Goal: Task Accomplishment & Management: Manage account settings

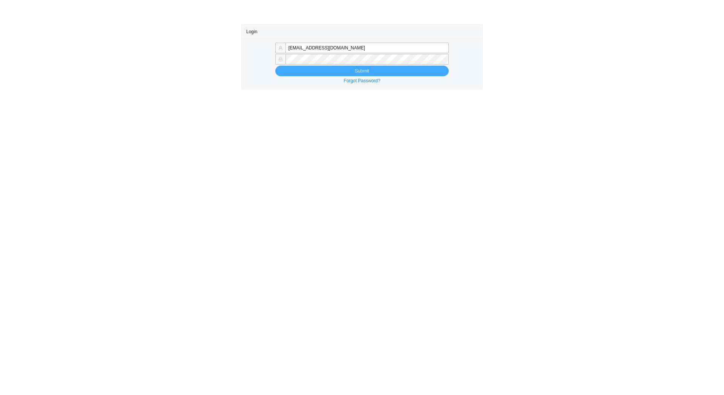
type input "tziporahj@homeandstone.com"
click at [294, 71] on button "Submit" at bounding box center [361, 71] width 173 height 11
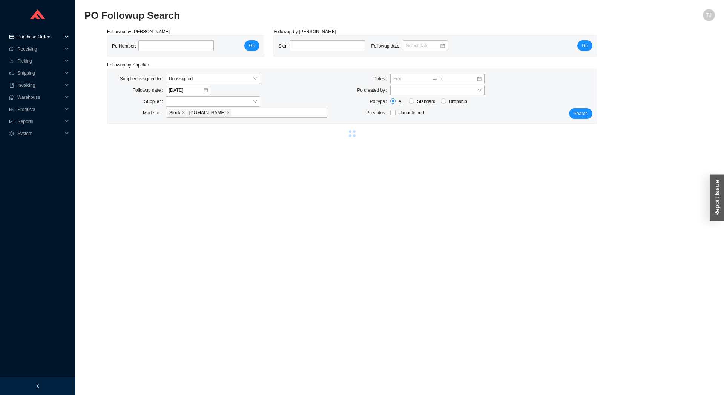
click at [41, 37] on span "Purchase Orders" at bounding box center [39, 37] width 45 height 12
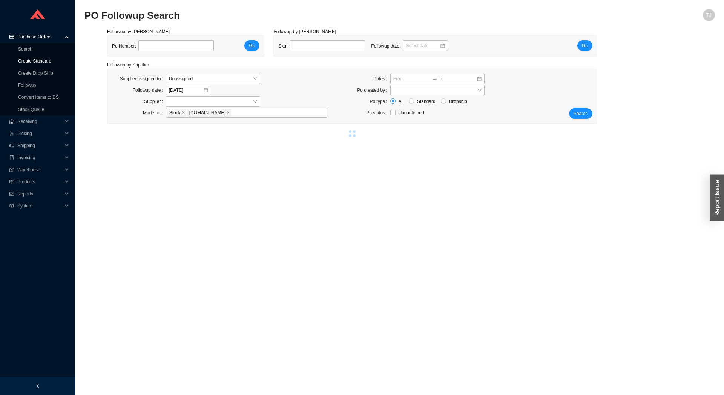
click at [32, 61] on link "Create Standard" at bounding box center [34, 60] width 33 height 5
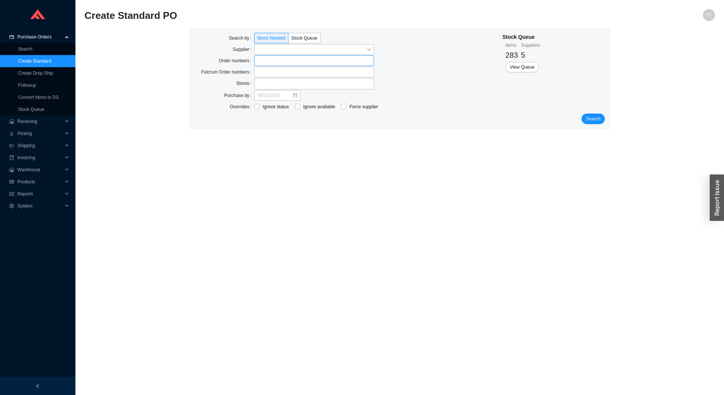
click at [262, 58] on label at bounding box center [314, 60] width 120 height 11
click at [266, 60] on label at bounding box center [314, 60] width 120 height 11
click at [261, 60] on input at bounding box center [257, 61] width 5 height 8
click at [271, 47] on input "search" at bounding box center [311, 49] width 109 height 10
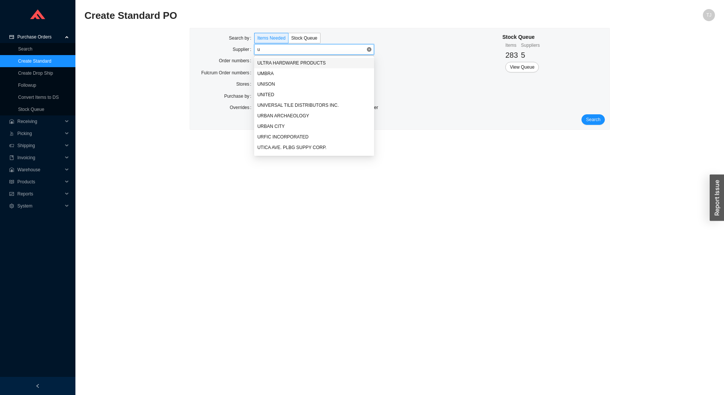
type input "ut"
click at [275, 64] on div "UTICA AVE. PLBG SUPPY CORP." at bounding box center [314, 63] width 114 height 7
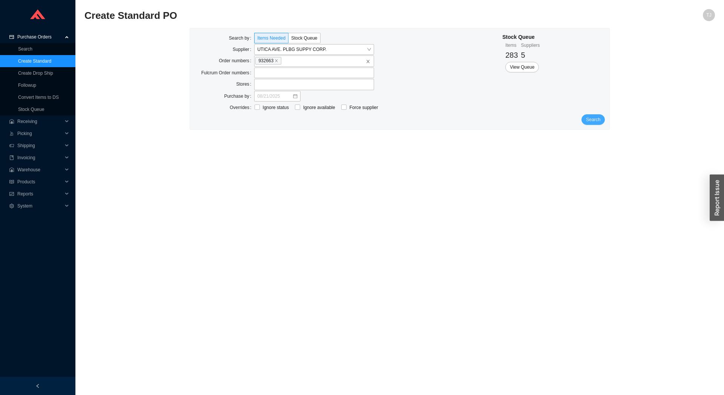
click at [596, 120] on span "Search" at bounding box center [593, 120] width 14 height 8
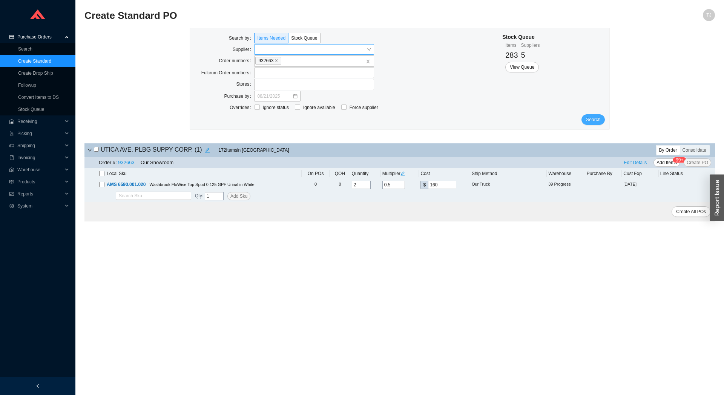
click at [601, 116] on button "Search" at bounding box center [592, 119] width 23 height 11
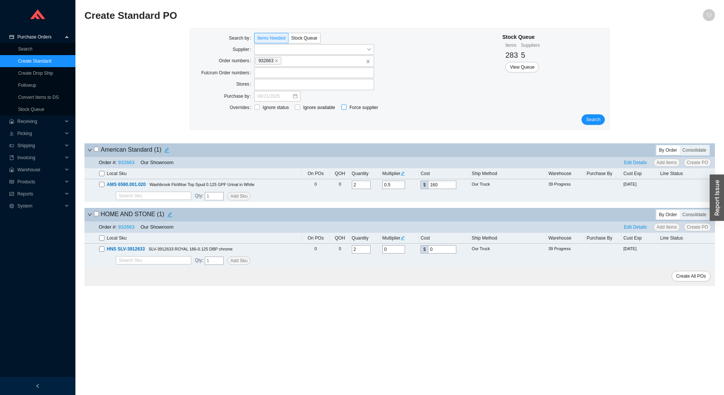
click at [357, 109] on span "Force supplier" at bounding box center [363, 108] width 35 height 8
click at [346, 109] on input "Force supplier" at bounding box center [343, 106] width 5 height 5
checkbox input "true"
click at [406, 110] on input "search" at bounding box center [410, 108] width 52 height 10
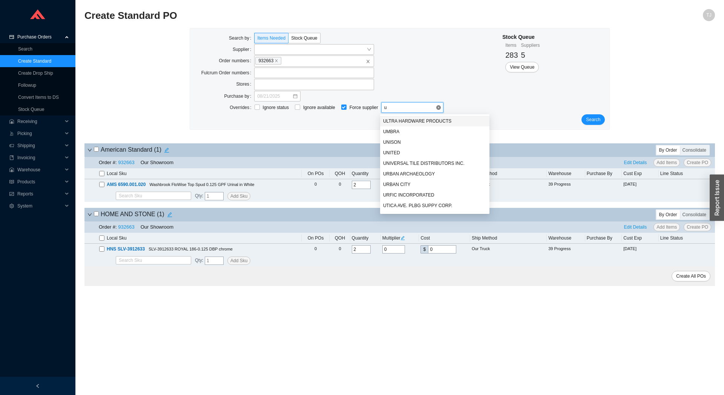
type input "ut"
click at [408, 120] on div "UTICA AVE. PLBG SUPPY CORP." at bounding box center [434, 121] width 103 height 7
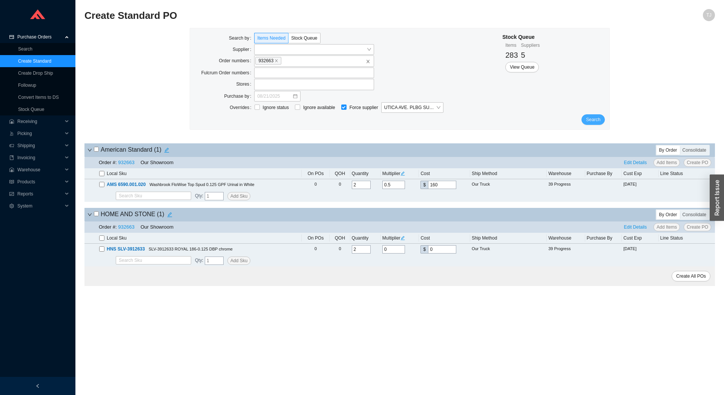
click at [596, 117] on span "Search" at bounding box center [593, 120] width 14 height 8
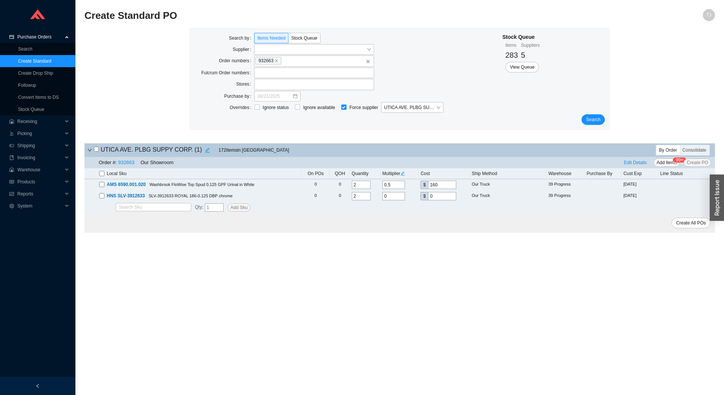
click at [98, 175] on th "Local Sku" at bounding box center [192, 173] width 217 height 11
click at [100, 175] on input "checkbox" at bounding box center [101, 173] width 5 height 5
checkbox input "true"
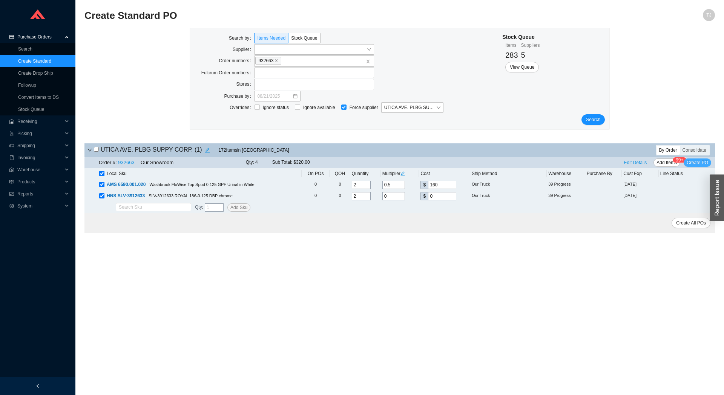
click at [703, 164] on span "Create PO" at bounding box center [697, 163] width 21 height 8
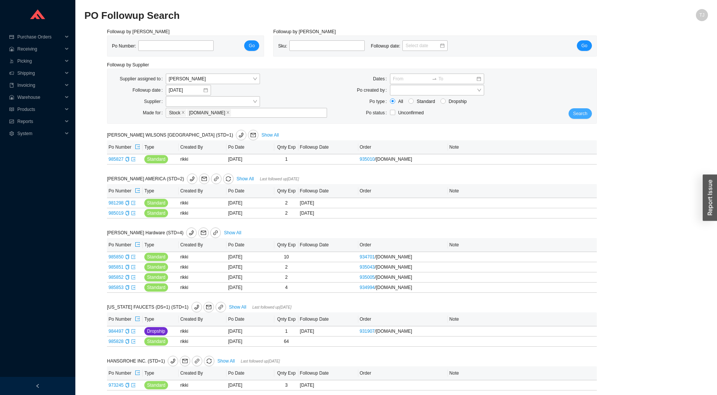
click at [588, 113] on button "Search" at bounding box center [580, 113] width 23 height 11
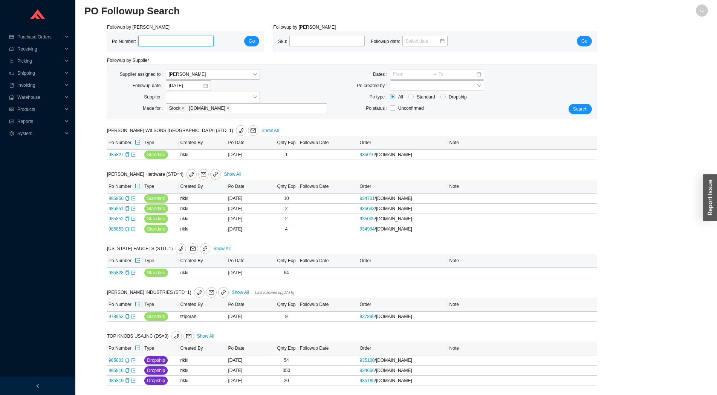
scroll to position [5, 0]
click at [200, 76] on span "[PERSON_NAME]" at bounding box center [213, 74] width 88 height 10
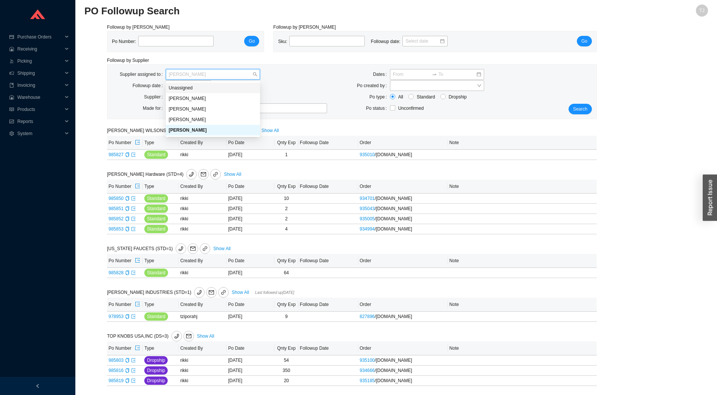
click at [196, 86] on div "Unassigned" at bounding box center [213, 87] width 88 height 7
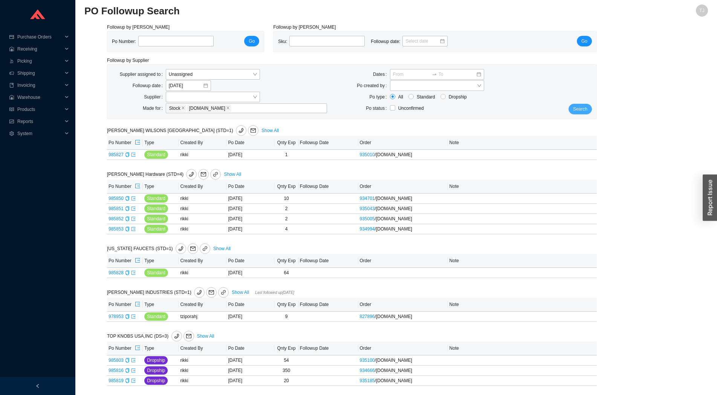
click at [583, 104] on button "Search" at bounding box center [580, 109] width 23 height 11
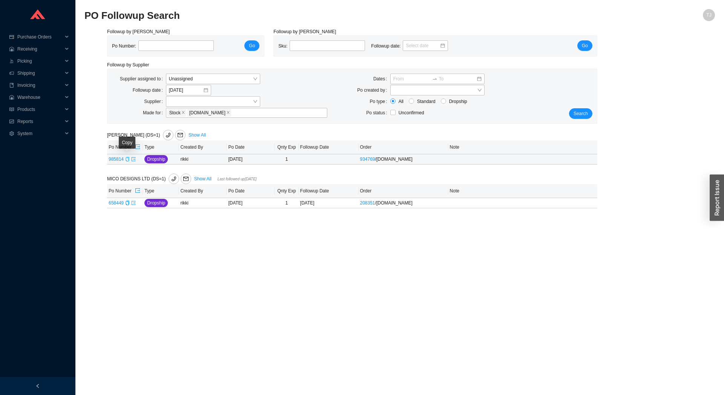
click at [127, 161] on icon "copy" at bounding box center [127, 159] width 5 height 5
click at [132, 161] on icon "export" at bounding box center [133, 159] width 5 height 5
click at [582, 112] on span "Search" at bounding box center [580, 114] width 14 height 8
click at [574, 110] on button "Search" at bounding box center [580, 113] width 23 height 11
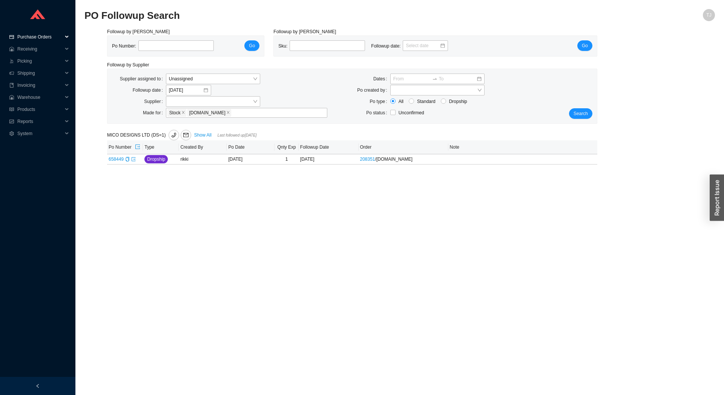
click at [27, 35] on span "Purchase Orders" at bounding box center [39, 37] width 45 height 12
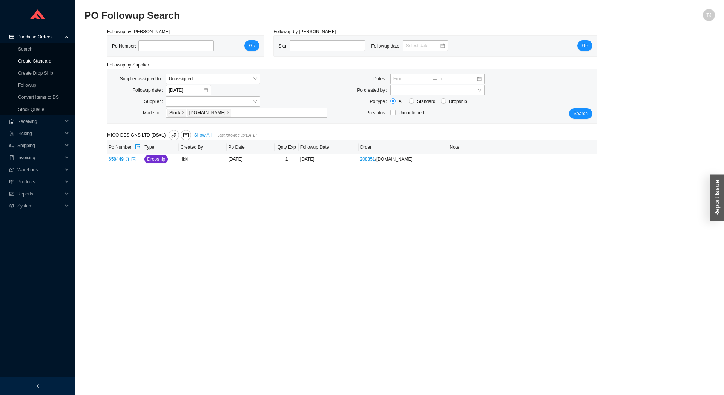
click at [34, 64] on link "Create Standard" at bounding box center [34, 60] width 33 height 5
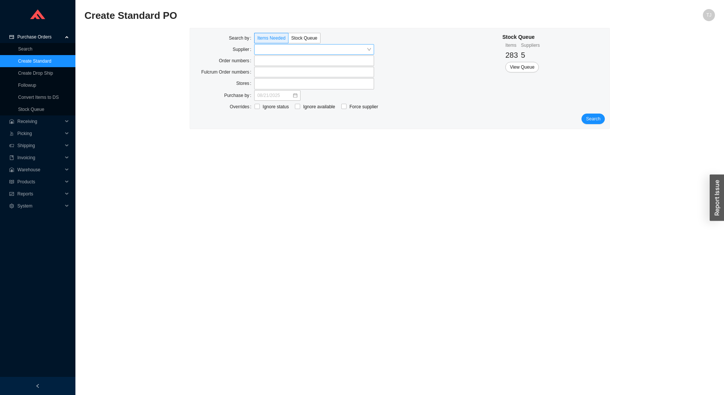
click at [286, 51] on input "search" at bounding box center [311, 49] width 109 height 10
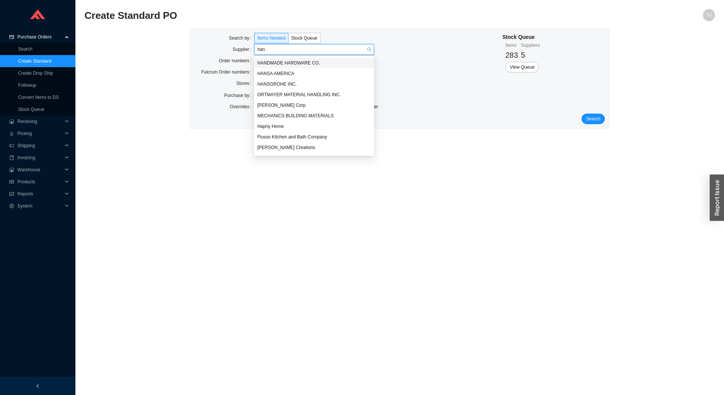
type input "hans"
click at [279, 74] on div "HANSGROHE INC." at bounding box center [314, 73] width 114 height 7
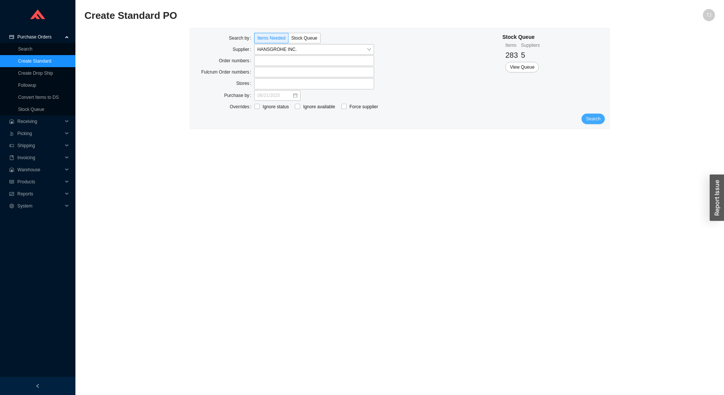
click at [597, 116] on span "Search" at bounding box center [593, 119] width 14 height 8
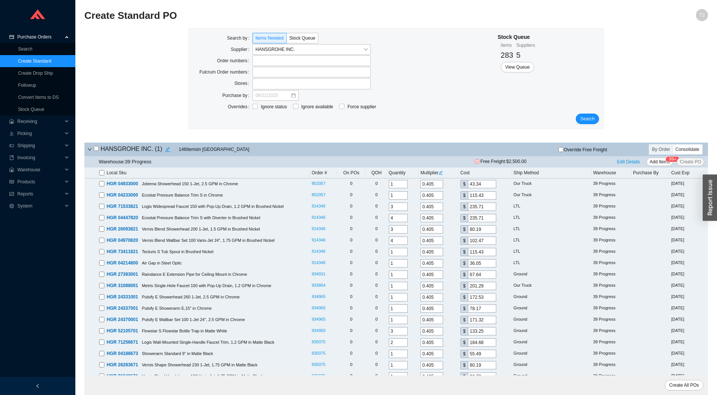
click at [102, 173] on input "checkbox" at bounding box center [101, 172] width 5 height 5
checkbox input "true"
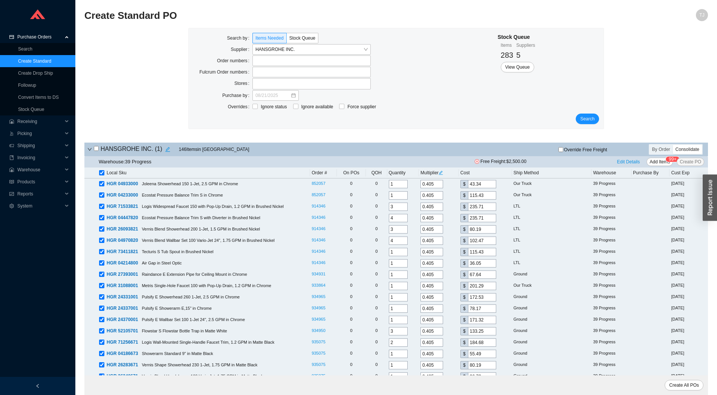
checkbox input "true"
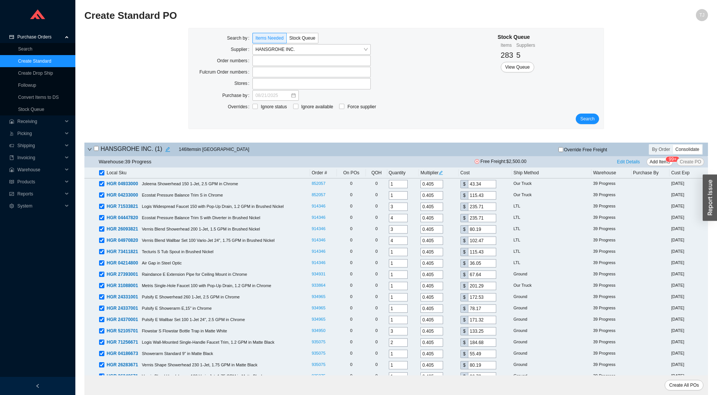
checkbox input "true"
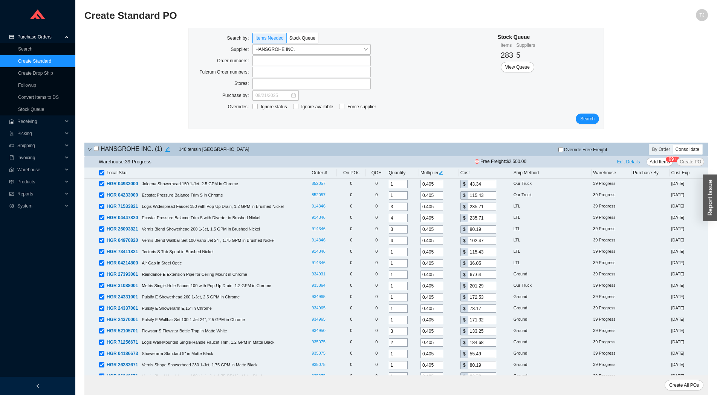
checkbox input "true"
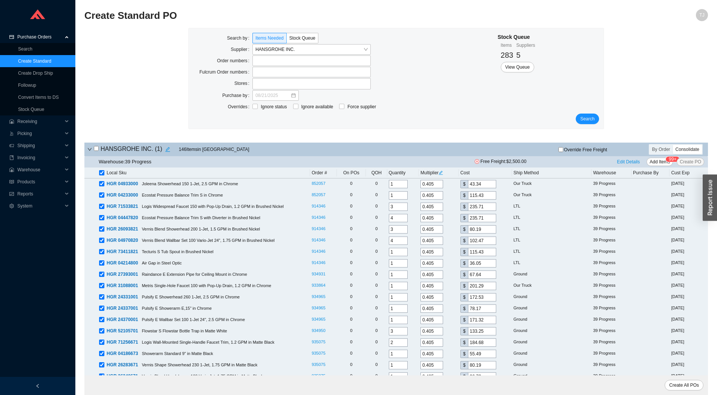
checkbox input "true"
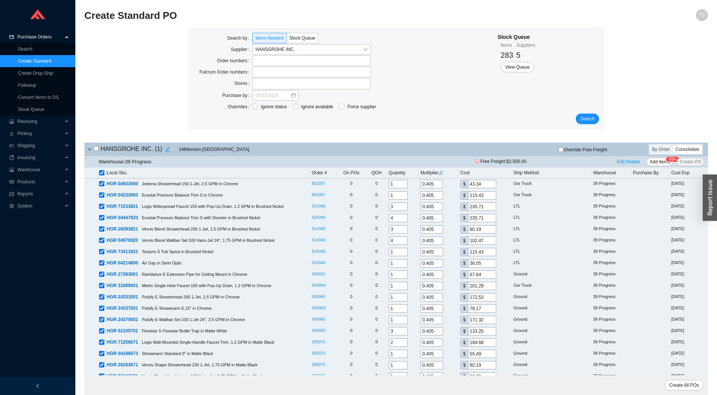
checkbox input "true"
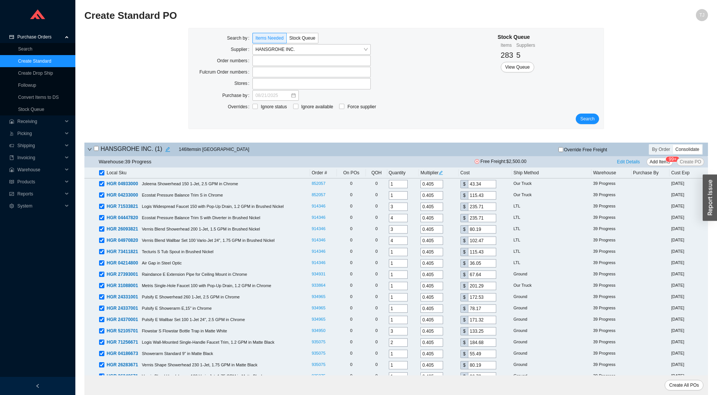
checkbox input "true"
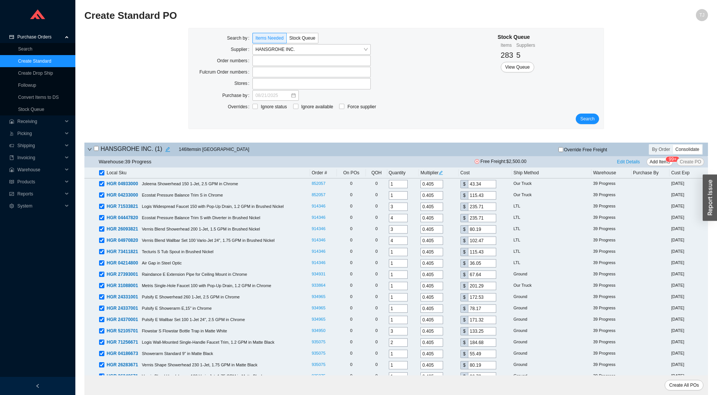
checkbox input "true"
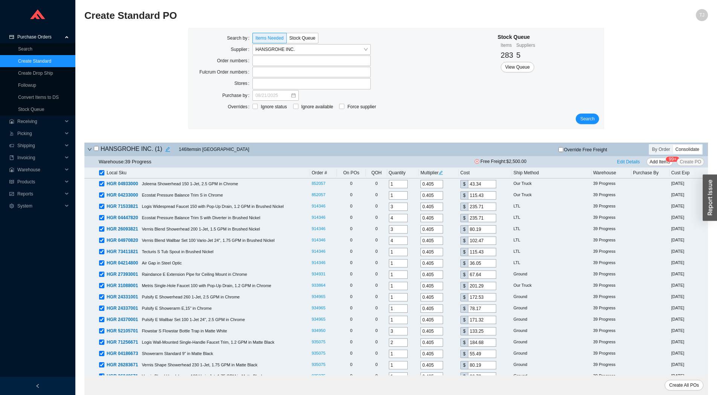
checkbox input "true"
click at [102, 173] on input "checkbox" at bounding box center [101, 172] width 5 height 5
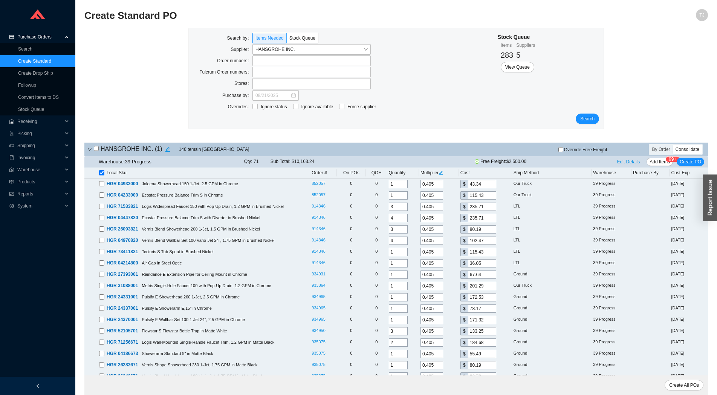
checkbox input "false"
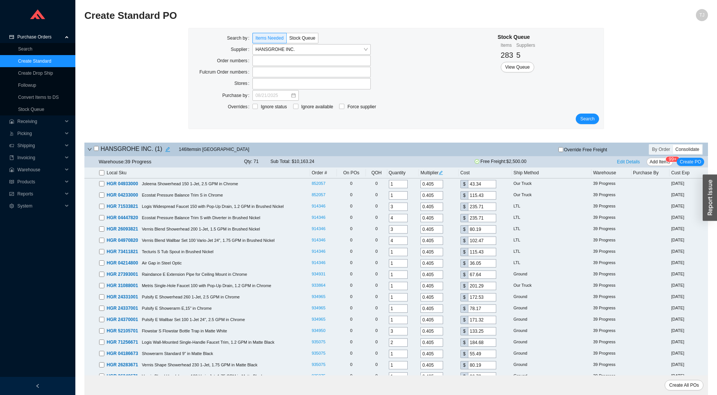
checkbox input "false"
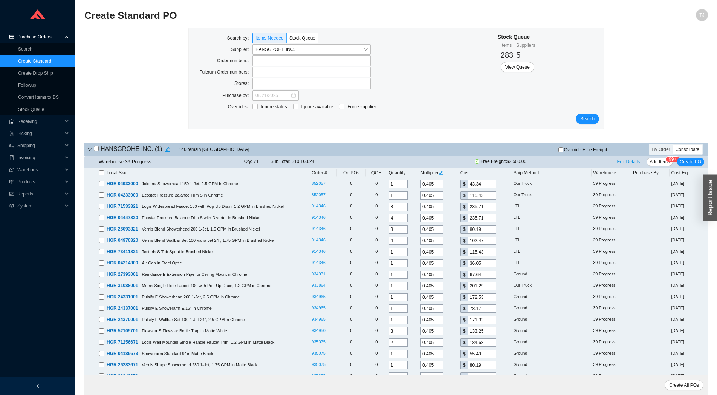
checkbox input "false"
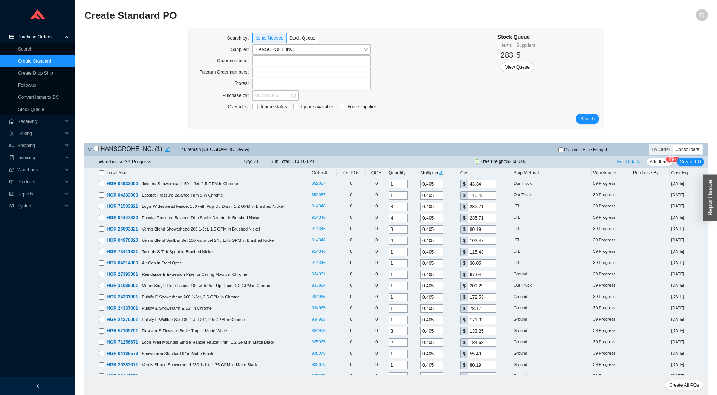
checkbox input "false"
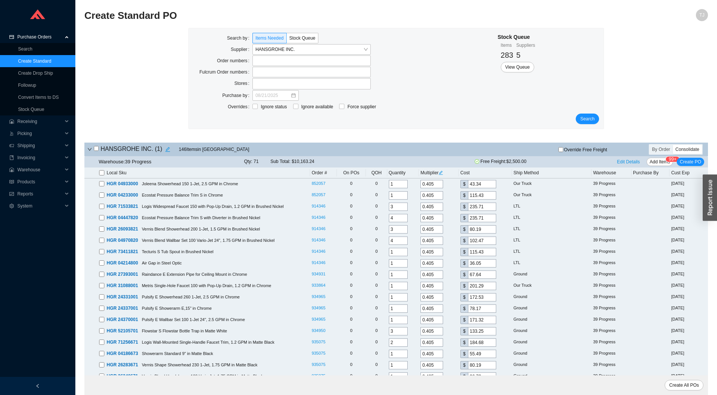
checkbox input "false"
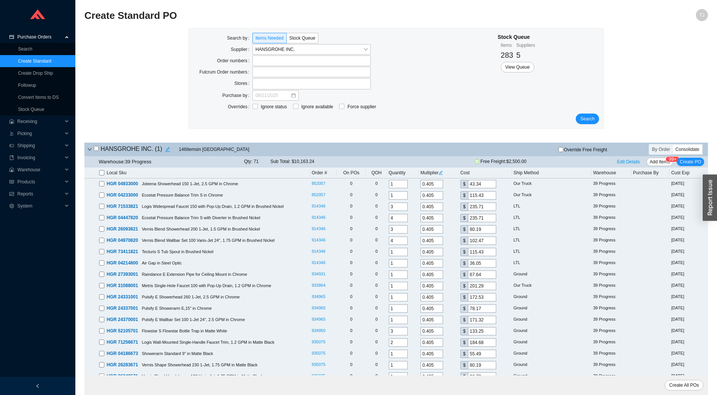
checkbox input "false"
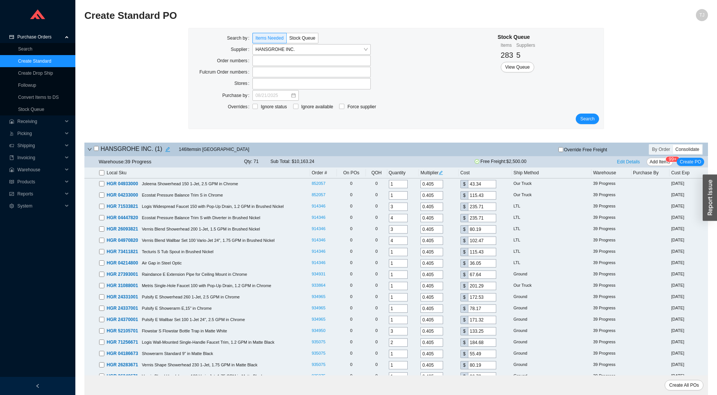
checkbox input "false"
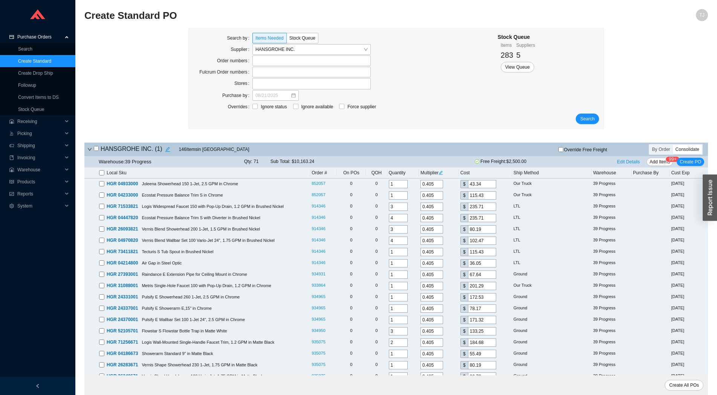
checkbox input "false"
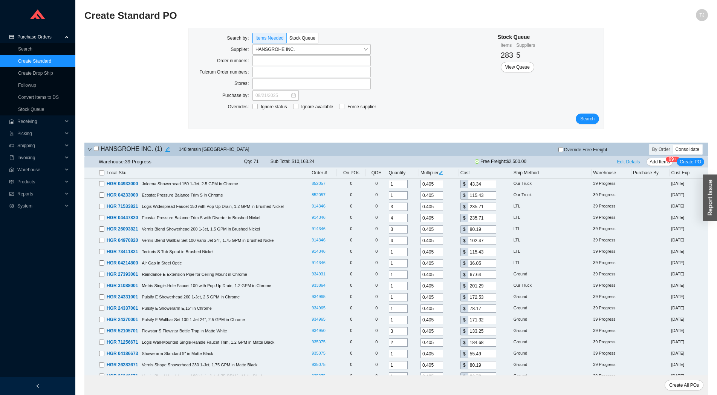
checkbox input "false"
click at [100, 173] on input "checkbox" at bounding box center [101, 172] width 5 height 5
checkbox input "true"
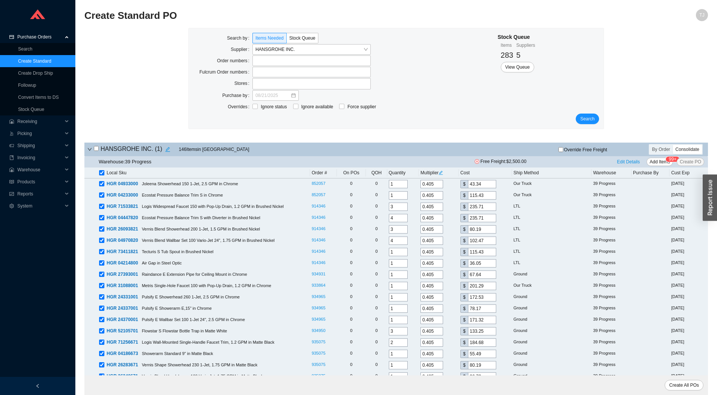
checkbox input "true"
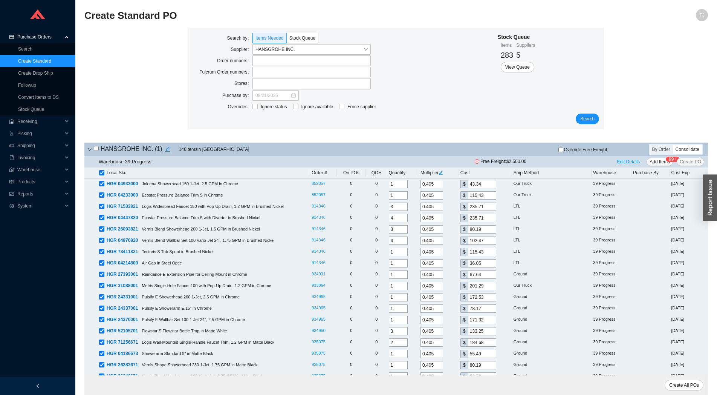
checkbox input "true"
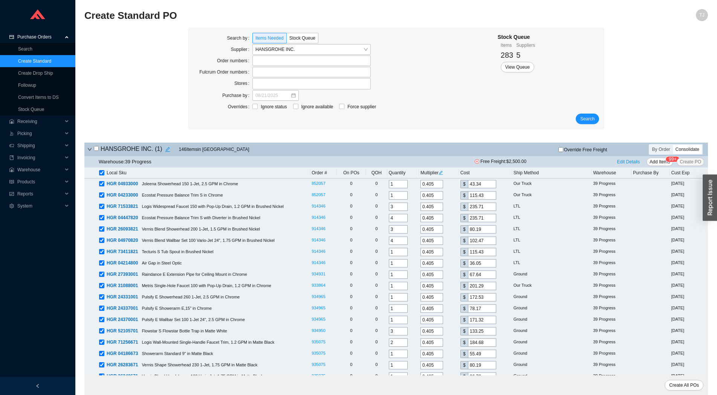
checkbox input "true"
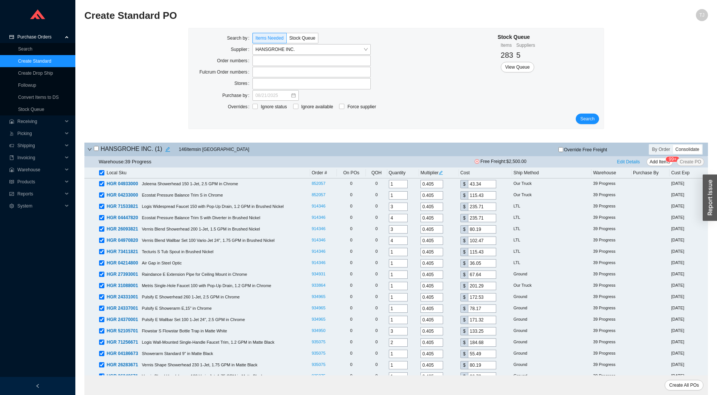
checkbox input "true"
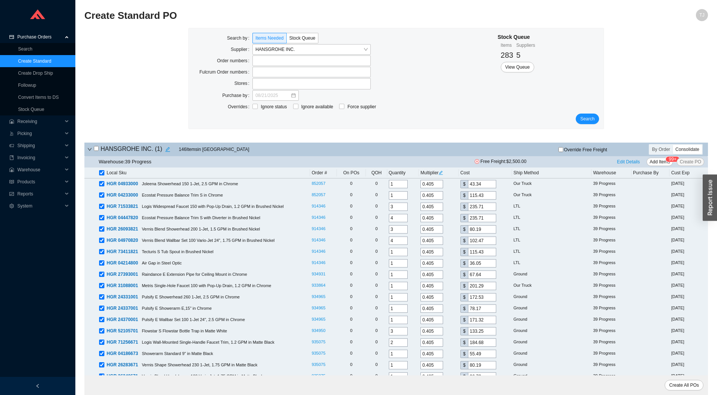
checkbox input "true"
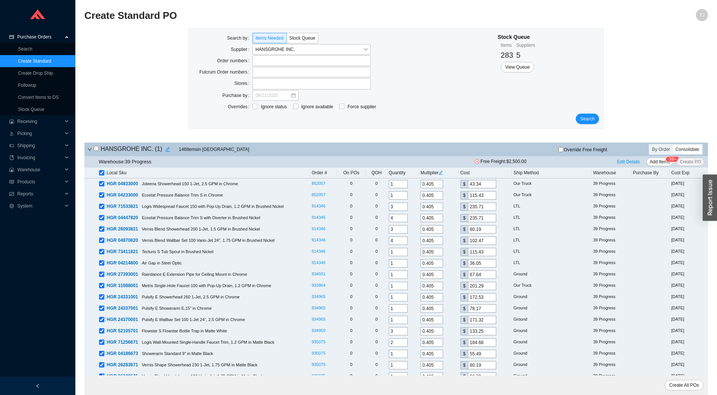
checkbox input "true"
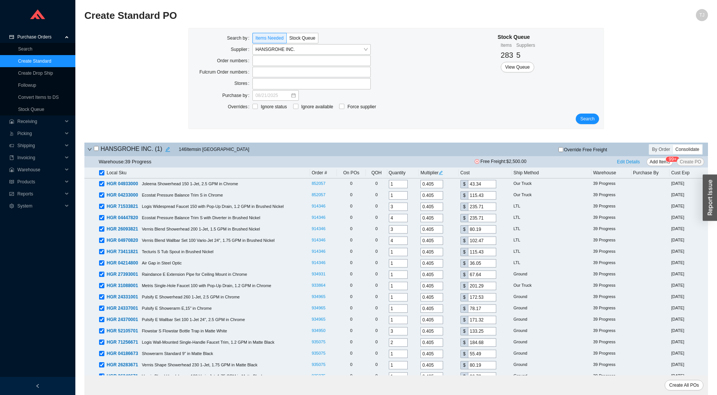
checkbox input "true"
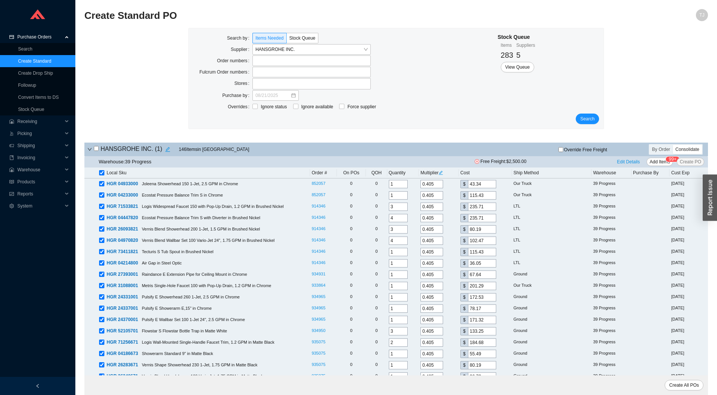
checkbox input "true"
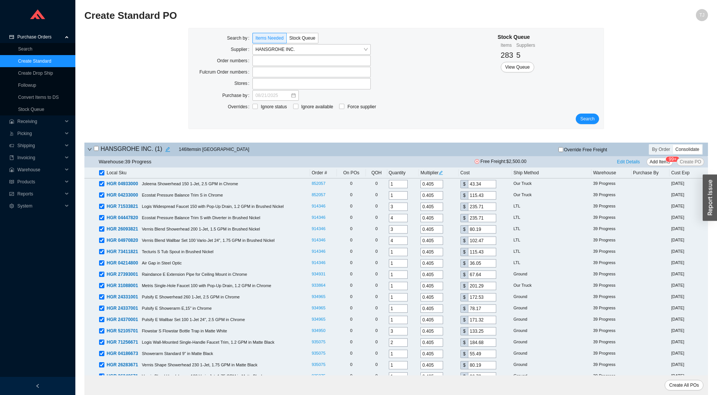
checkbox input "true"
click at [652, 163] on span "Add Items" at bounding box center [660, 162] width 20 height 8
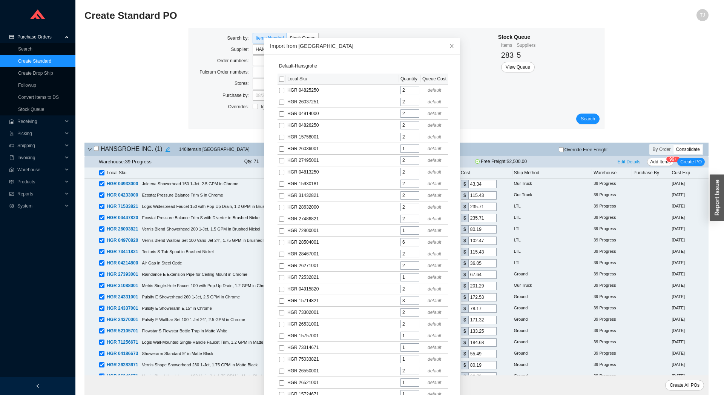
click at [279, 78] on input "checkbox" at bounding box center [281, 79] width 5 height 5
checkbox input "true"
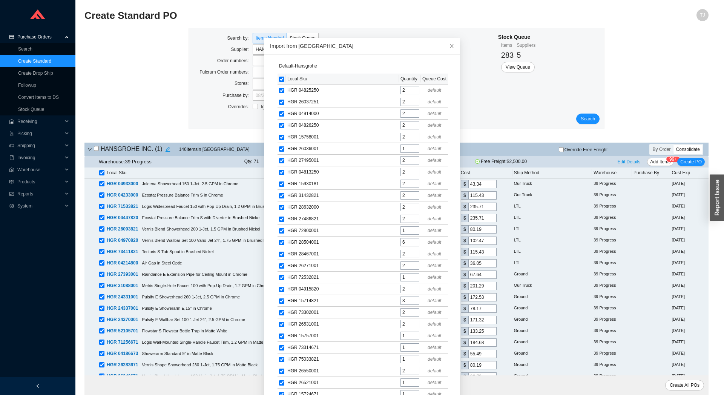
checkbox input "true"
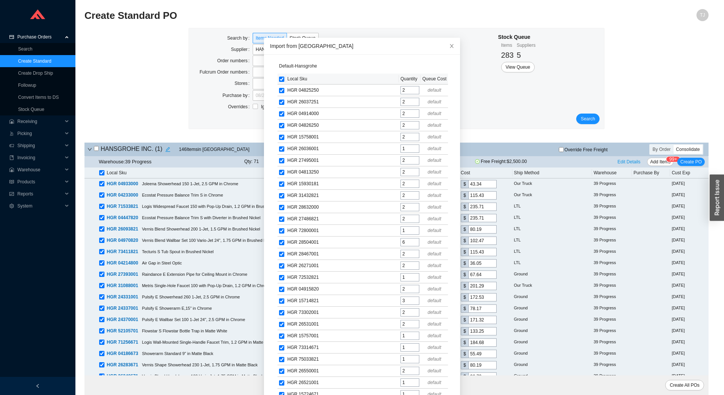
checkbox input "true"
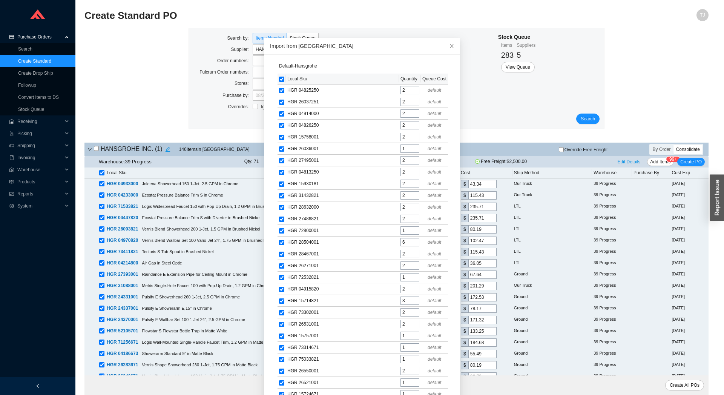
checkbox input "true"
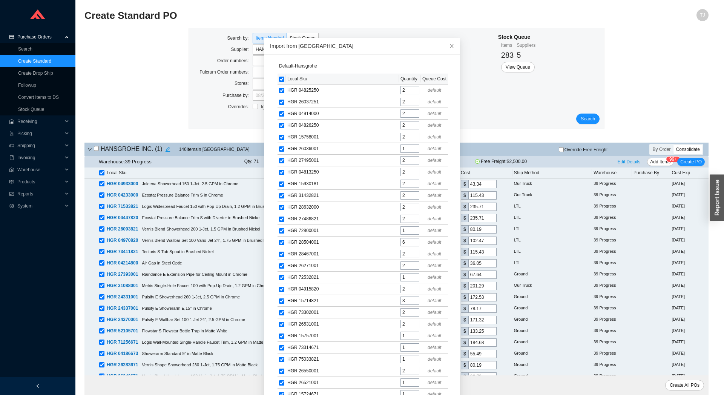
checkbox input "true"
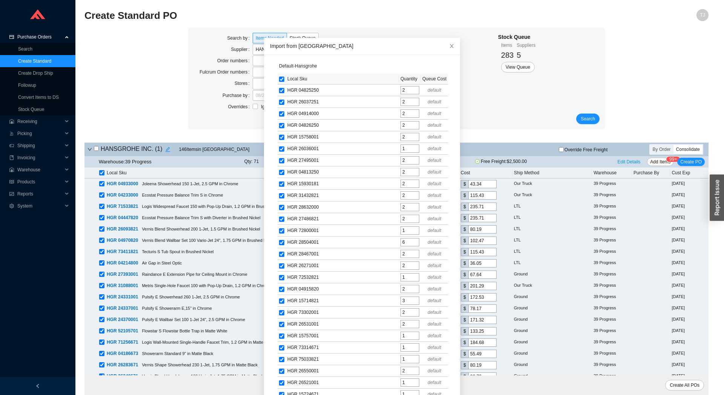
checkbox input "true"
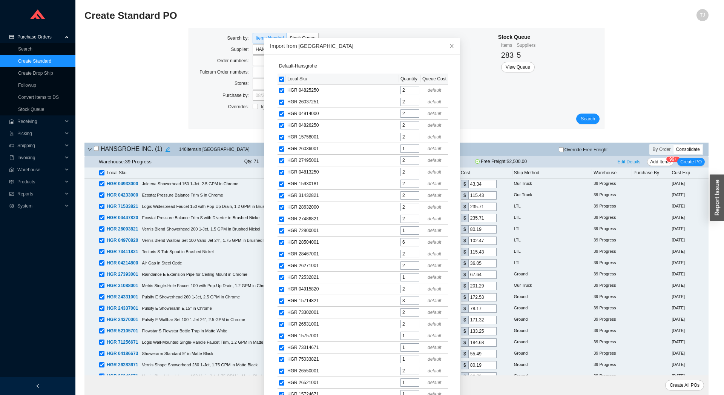
checkbox input "true"
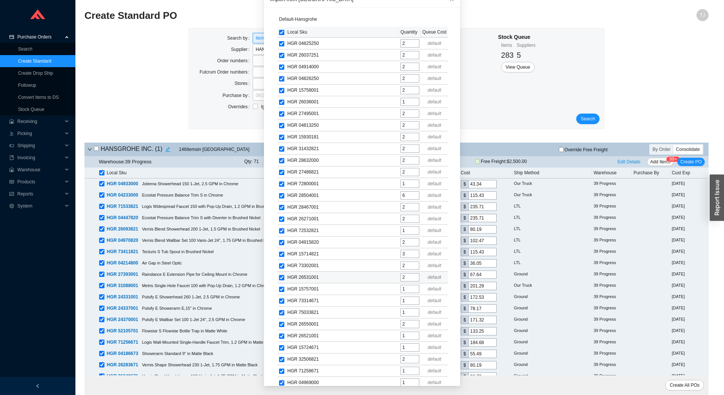
scroll to position [191, 0]
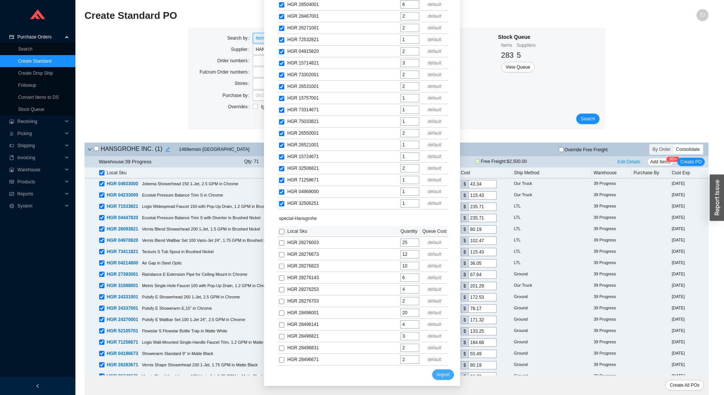
click at [434, 378] on button "Import" at bounding box center [443, 374] width 22 height 11
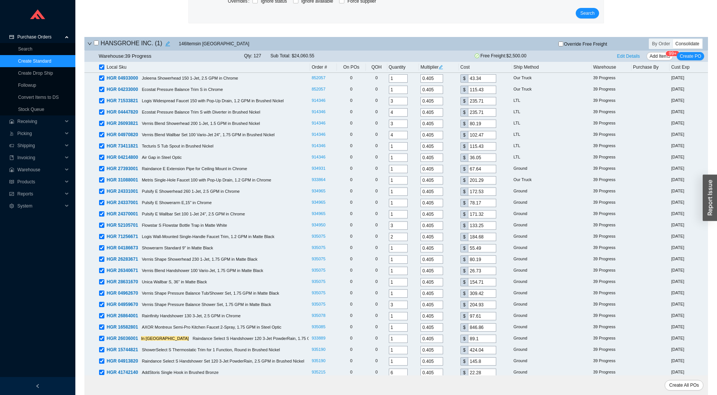
scroll to position [0, 0]
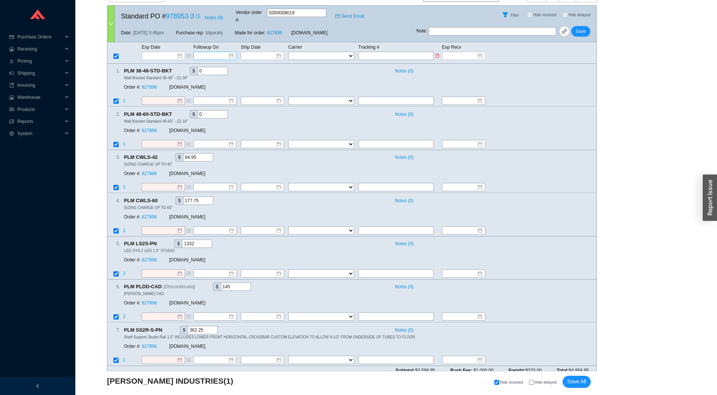
scroll to position [167, 0]
click at [211, 18] on span "Notes ( 9 )" at bounding box center [214, 18] width 18 height 8
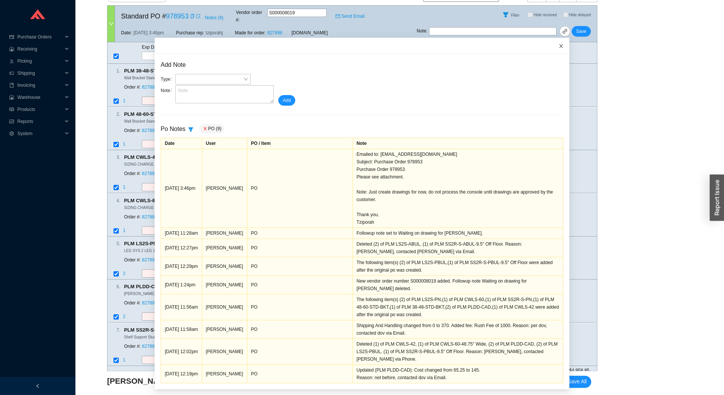
click at [558, 48] on icon "close" at bounding box center [560, 45] width 5 height 5
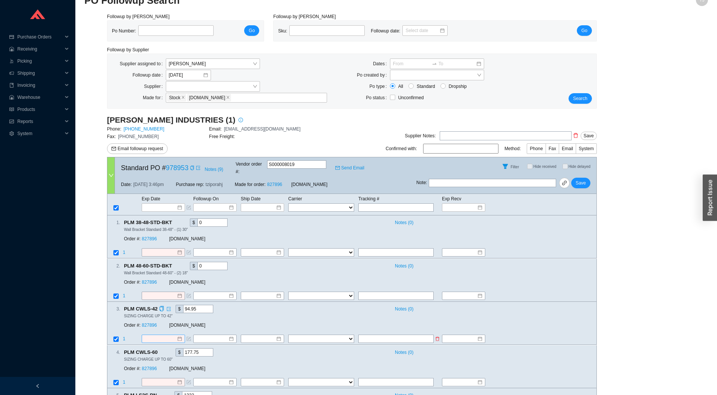
scroll to position [0, 0]
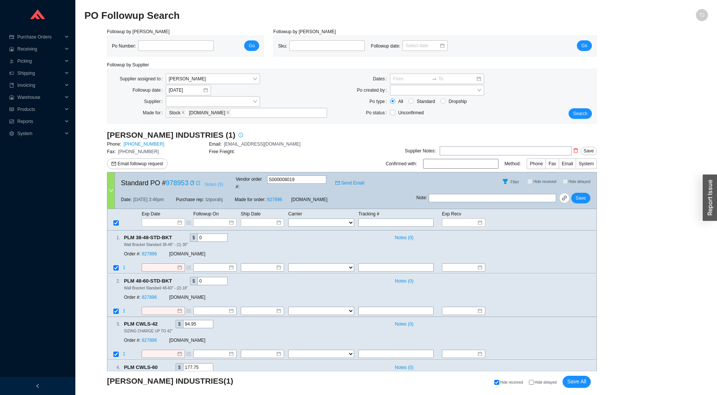
click at [208, 181] on span "Notes ( 9 )" at bounding box center [214, 185] width 18 height 8
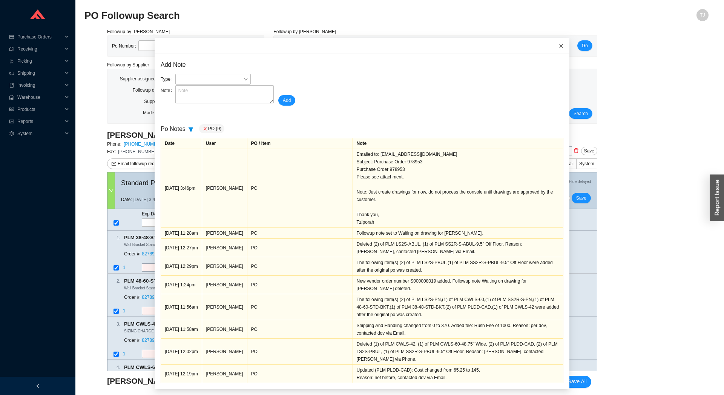
click at [553, 41] on span "Close" at bounding box center [561, 46] width 17 height 17
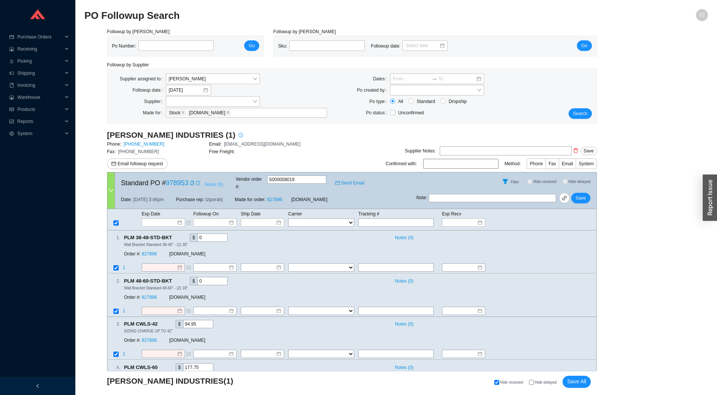
click at [219, 185] on span "Notes ( 9 )" at bounding box center [214, 185] width 18 height 8
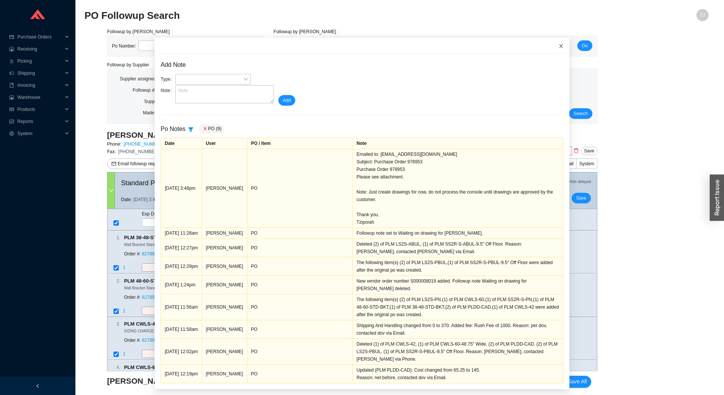
click at [558, 47] on icon "close" at bounding box center [560, 45] width 5 height 5
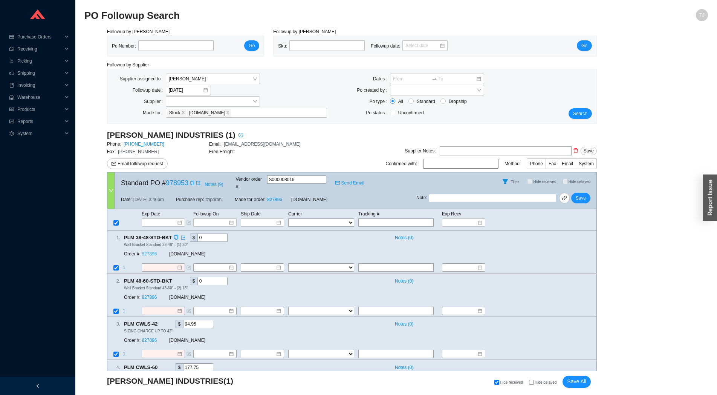
click at [150, 251] on link "827896" at bounding box center [149, 253] width 15 height 5
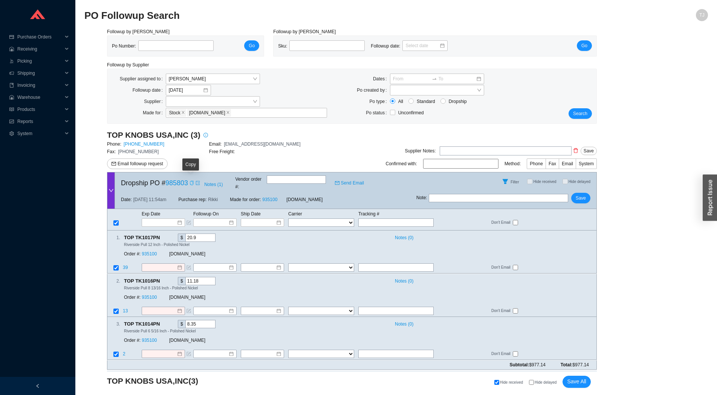
click at [193, 181] on icon "copy" at bounding box center [192, 183] width 5 height 5
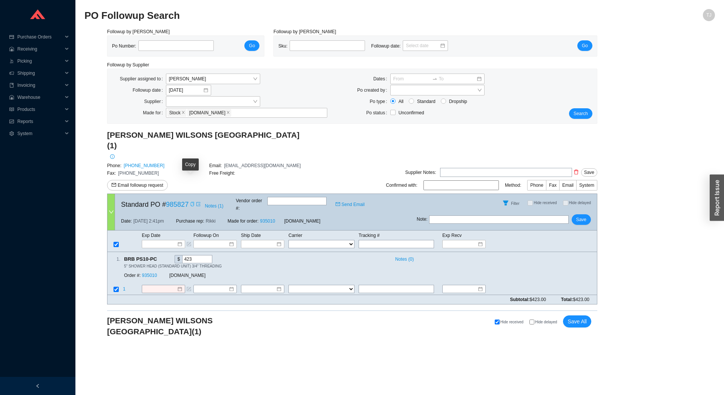
click at [190, 202] on icon "copy" at bounding box center [191, 204] width 3 height 5
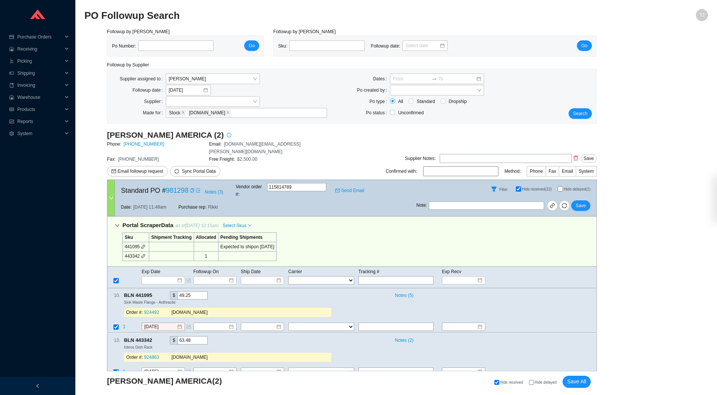
select select "1"
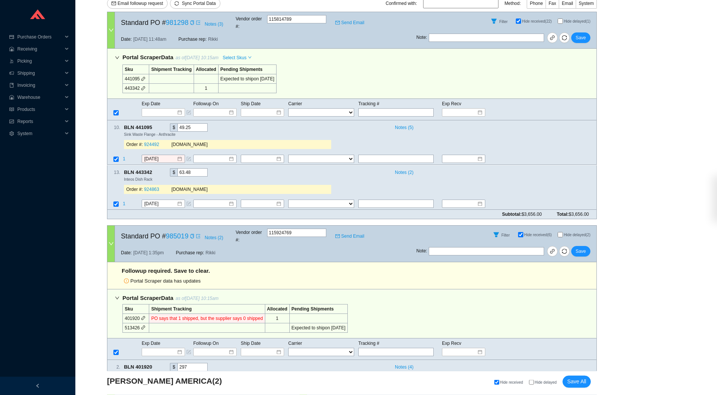
scroll to position [240, 0]
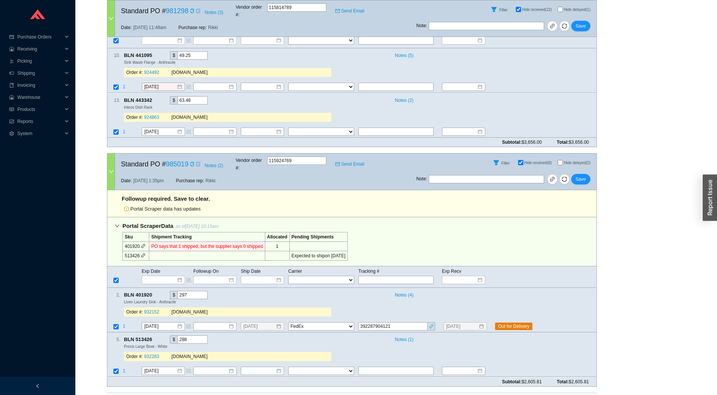
checkbox input "true"
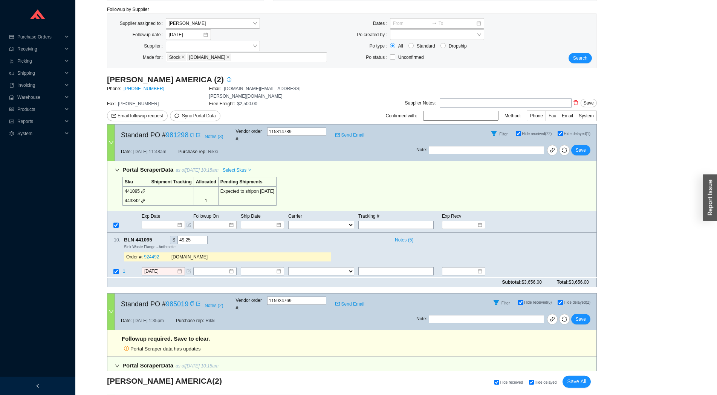
scroll to position [0, 0]
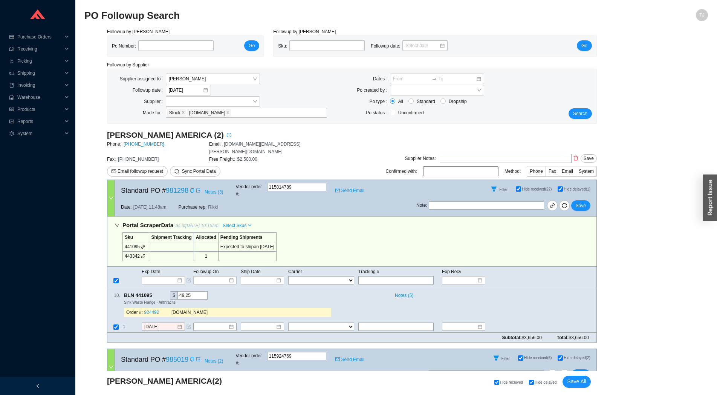
click at [142, 244] on icon "link" at bounding box center [143, 246] width 5 height 5
click at [158, 293] on icon "copy" at bounding box center [156, 295] width 4 height 5
click at [124, 324] on span "1" at bounding box center [124, 326] width 3 height 5
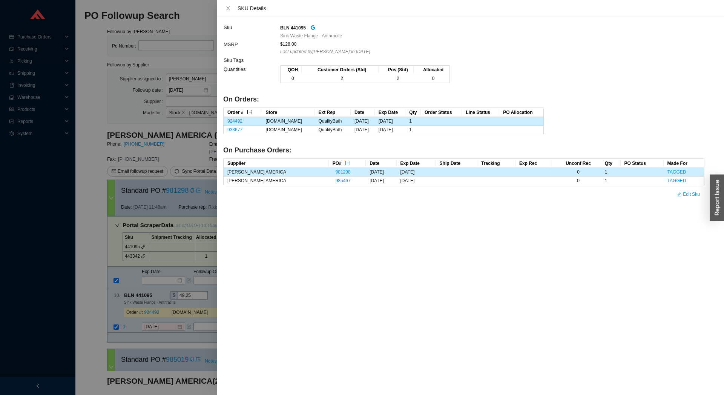
click at [251, 113] on icon "export" at bounding box center [249, 111] width 5 height 5
click at [167, 316] on div at bounding box center [362, 197] width 724 height 395
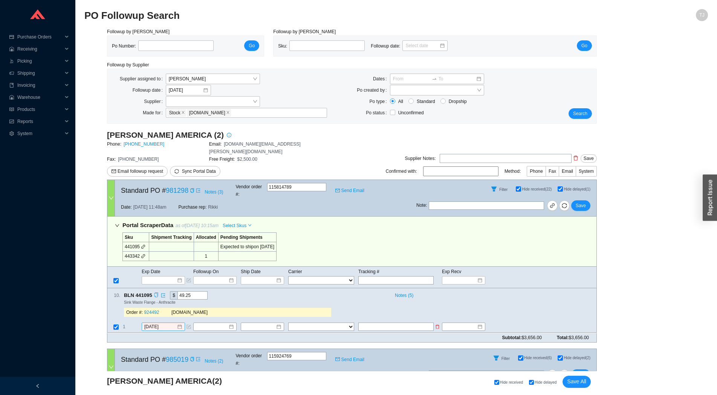
click at [155, 323] on div "[DATE]" at bounding box center [163, 327] width 43 height 8
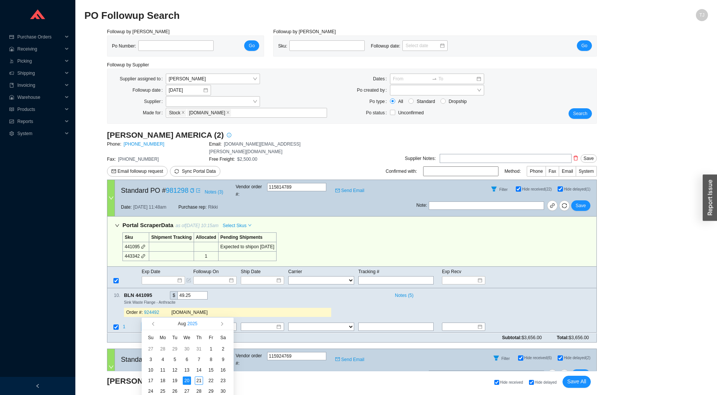
scroll to position [105, 0]
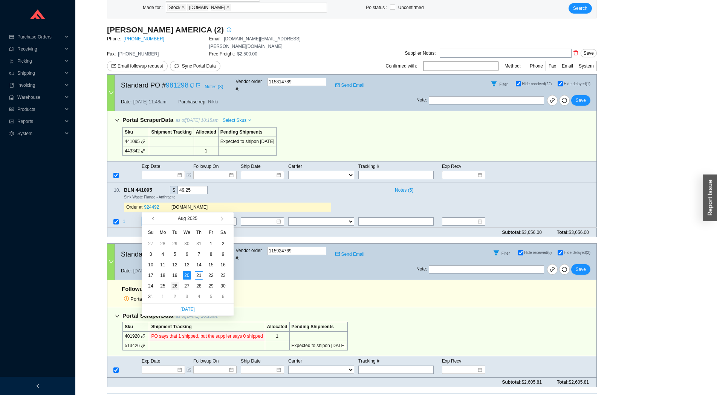
type input "[DATE]"
click at [176, 287] on div "26" at bounding box center [175, 286] width 8 height 8
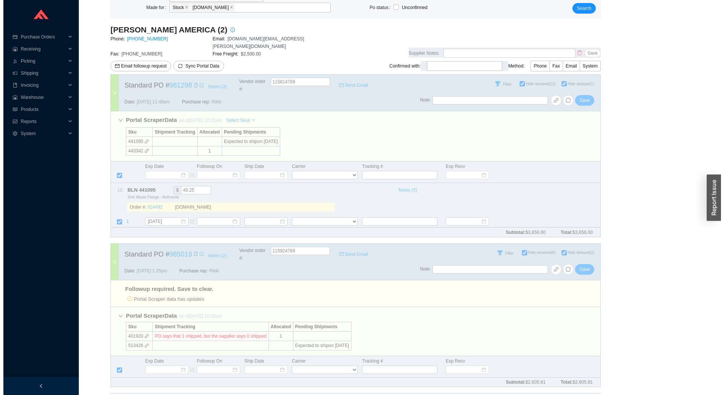
scroll to position [0, 0]
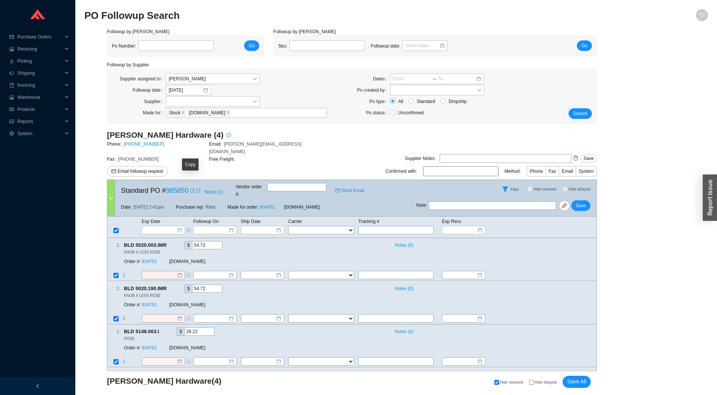
click at [191, 188] on icon "copy" at bounding box center [191, 190] width 3 height 5
click at [569, 200] on link at bounding box center [564, 205] width 11 height 11
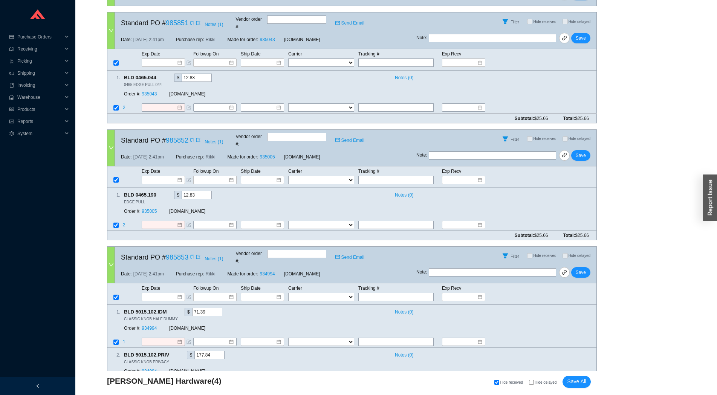
click at [190, 254] on icon "copy" at bounding box center [192, 256] width 5 height 5
click at [190, 136] on div "Copy" at bounding box center [192, 140] width 5 height 8
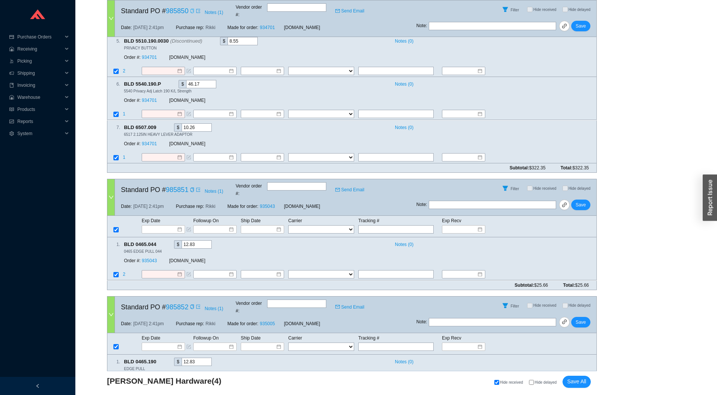
click at [188, 186] on span at bounding box center [191, 190] width 6 height 8
click at [190, 187] on icon "copy" at bounding box center [192, 189] width 5 height 5
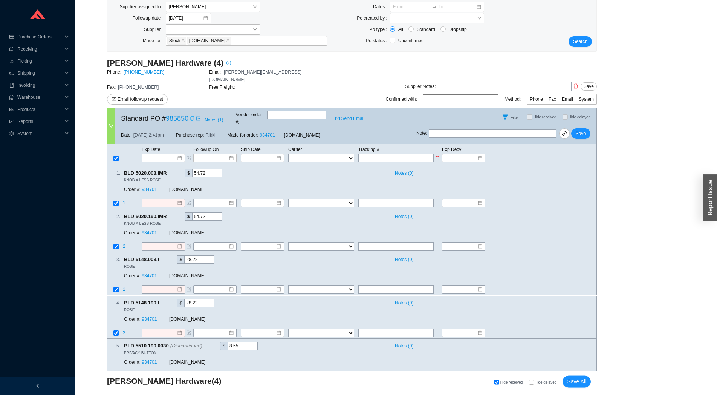
scroll to position [0, 0]
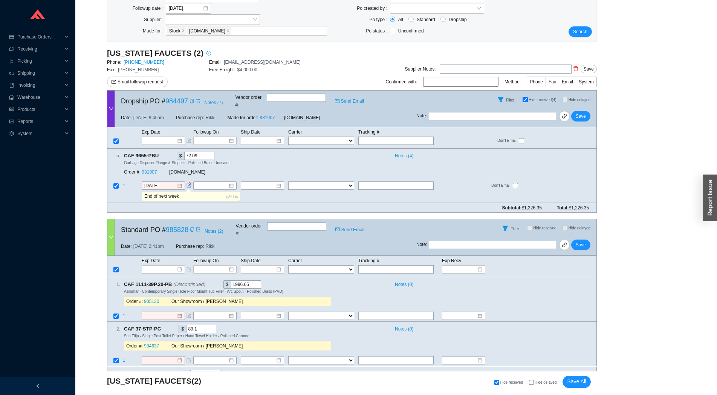
scroll to position [167, 0]
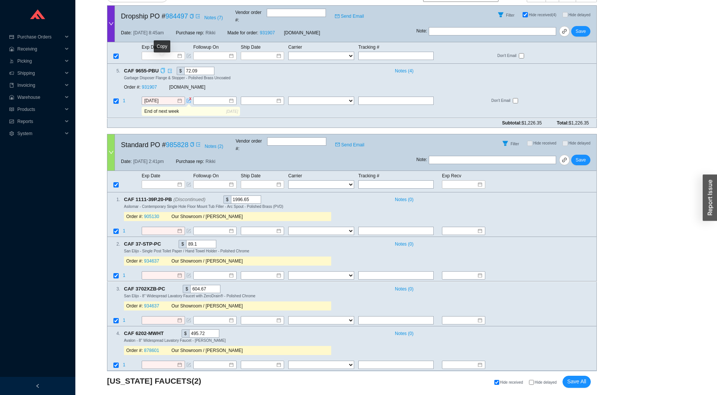
click at [160, 67] on div "Copy" at bounding box center [162, 71] width 5 height 8
click at [146, 85] on link "931907" at bounding box center [149, 87] width 15 height 5
click at [155, 97] on input "[DATE]" at bounding box center [160, 101] width 32 height 8
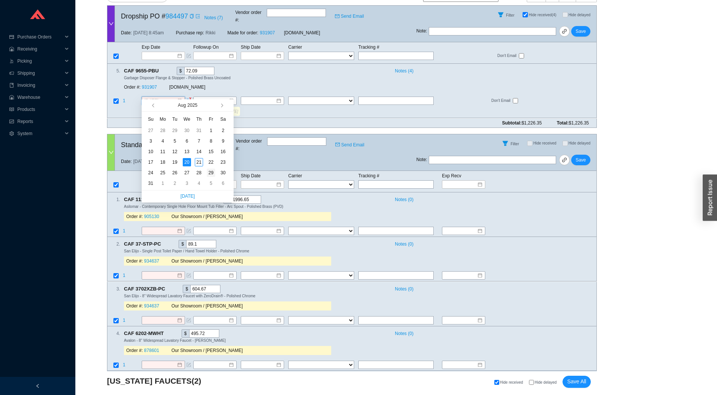
type input "8/29/2025"
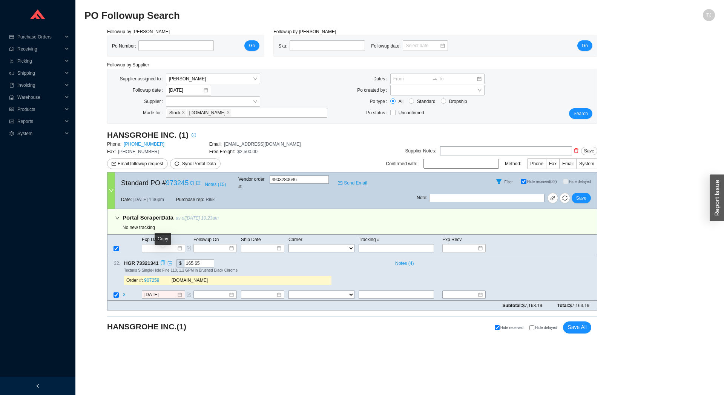
click at [162, 261] on icon "copy" at bounding box center [163, 263] width 4 height 5
click at [123, 290] on td "3" at bounding box center [132, 295] width 19 height 10
click at [123, 292] on span "3" at bounding box center [125, 294] width 4 height 5
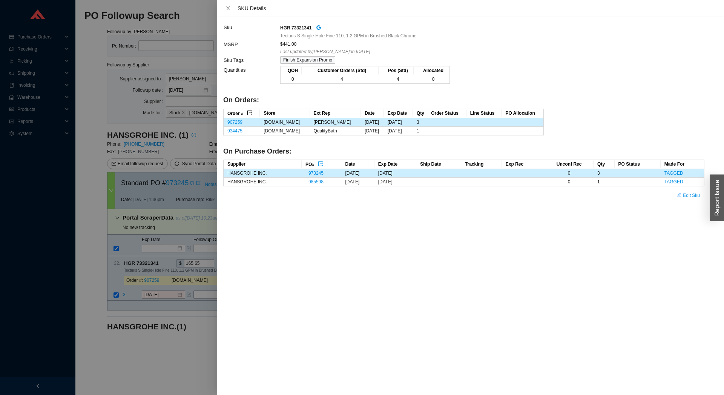
click at [249, 113] on icon "export" at bounding box center [249, 112] width 5 height 5
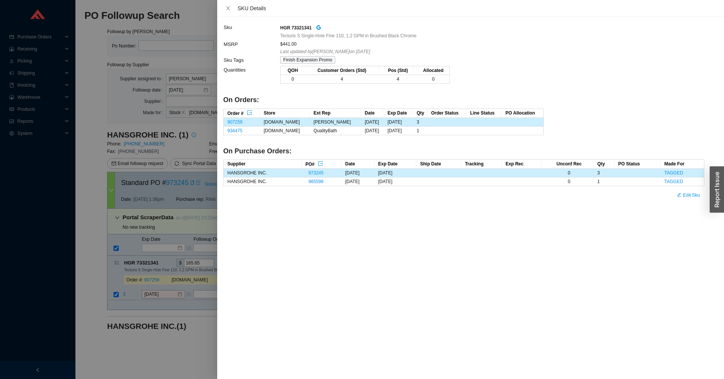
click at [134, 167] on div at bounding box center [362, 189] width 724 height 379
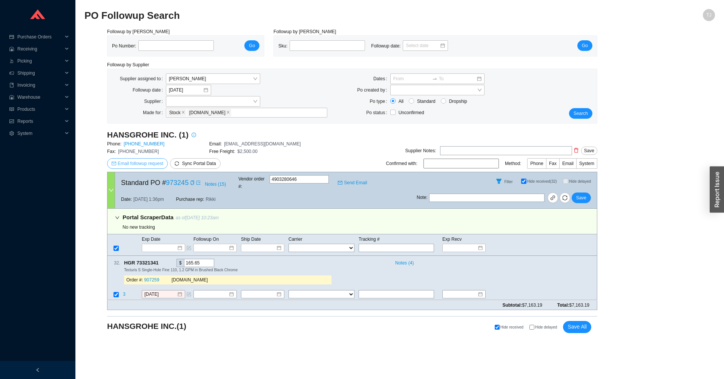
click at [134, 166] on span "Email followup request" at bounding box center [141, 164] width 46 height 8
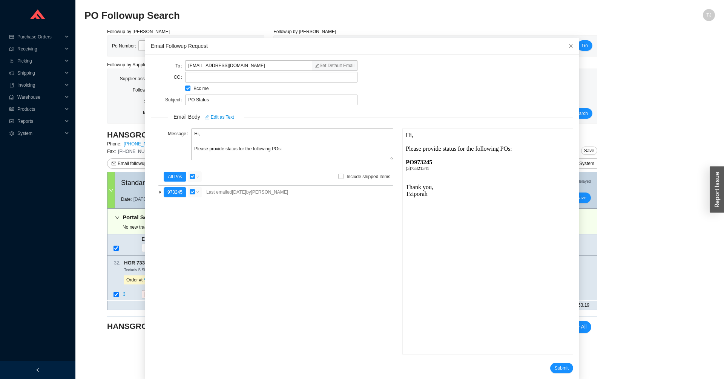
click at [565, 370] on div "To customerservice@hansgrohe.com Set Default Email CC Bcc me Subject PO Status …" at bounding box center [362, 217] width 434 height 325
click at [555, 371] on span "Submit" at bounding box center [562, 369] width 14 height 8
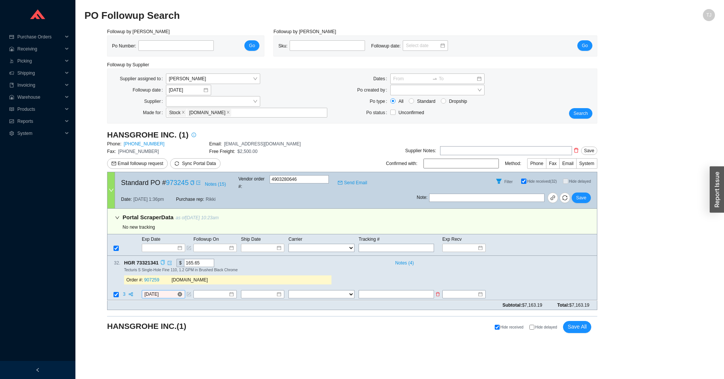
click at [165, 291] on input "[DATE]" at bounding box center [160, 295] width 32 height 8
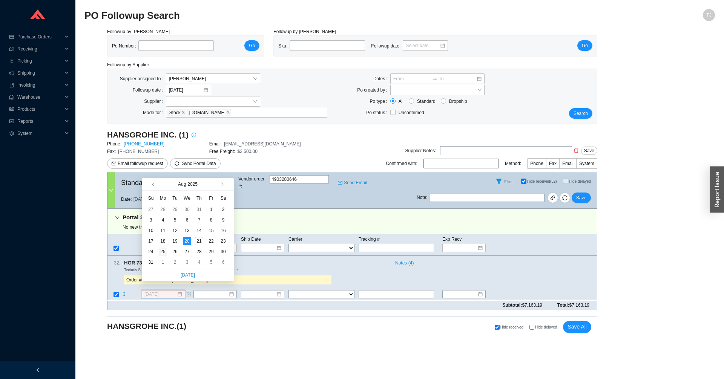
type input "8/25/2025"
click at [165, 252] on div "25" at bounding box center [163, 252] width 8 height 8
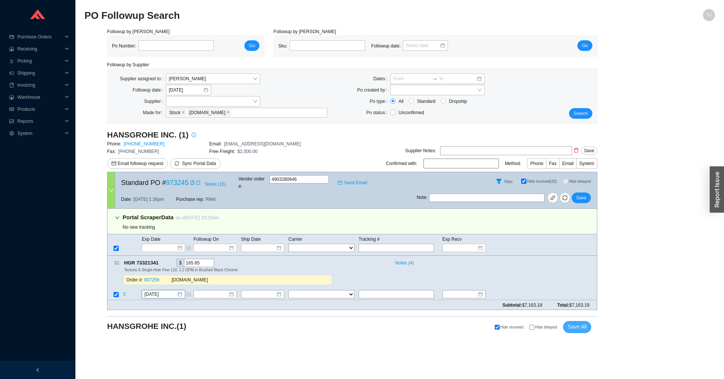
click at [584, 323] on span "Save All" at bounding box center [576, 327] width 19 height 9
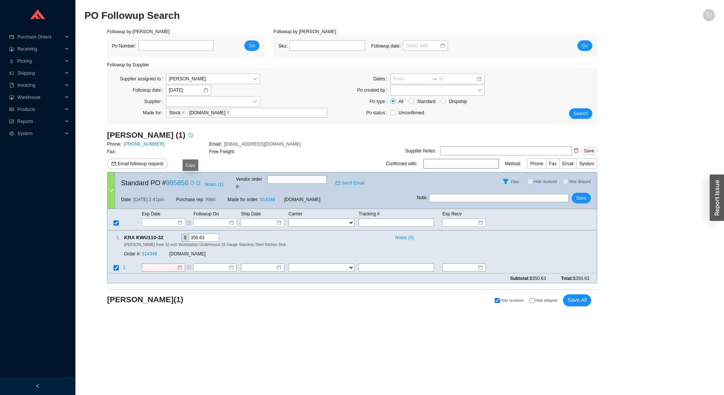
click at [190, 182] on icon "copy" at bounding box center [192, 183] width 5 height 5
click at [166, 235] on icon "copy" at bounding box center [167, 237] width 5 height 5
click at [152, 251] on link "914346" at bounding box center [149, 253] width 15 height 5
click at [159, 255] on div "1 . KRA KWU110-32 $ 350.63 Notes ( 0 ) [PERSON_NAME] Kore 32-inch Workstation U…" at bounding box center [352, 251] width 490 height 43
click at [159, 264] on input at bounding box center [160, 268] width 32 height 8
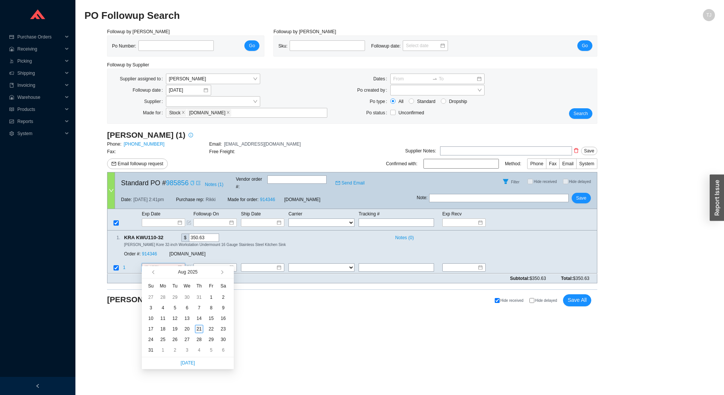
type input "[DATE]"
drag, startPoint x: 198, startPoint y: 329, endPoint x: 204, endPoint y: 325, distance: 8.4
click at [198, 329] on div "21" at bounding box center [199, 329] width 8 height 8
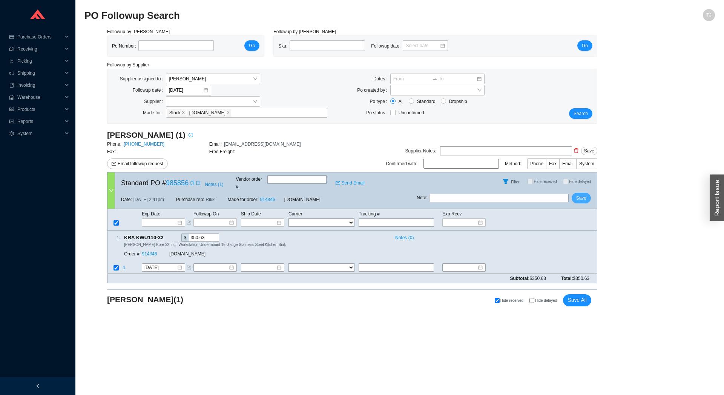
click at [583, 194] on span "Save" at bounding box center [581, 198] width 10 height 8
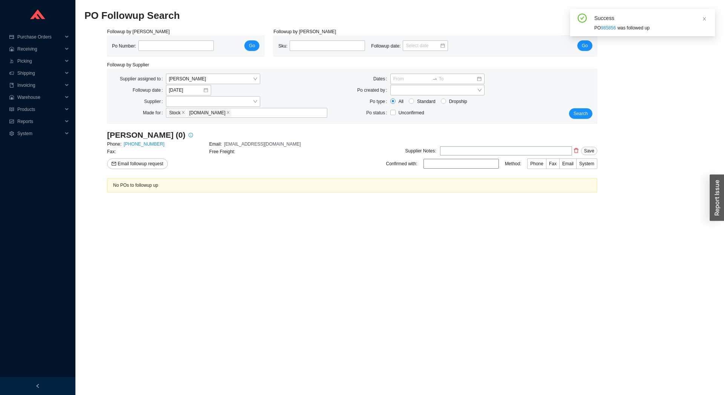
drag, startPoint x: 617, startPoint y: 29, endPoint x: 601, endPoint y: 28, distance: 16.2
click at [601, 28] on div "PO 985856 was followed up" at bounding box center [651, 28] width 115 height 8
copy div "985856"
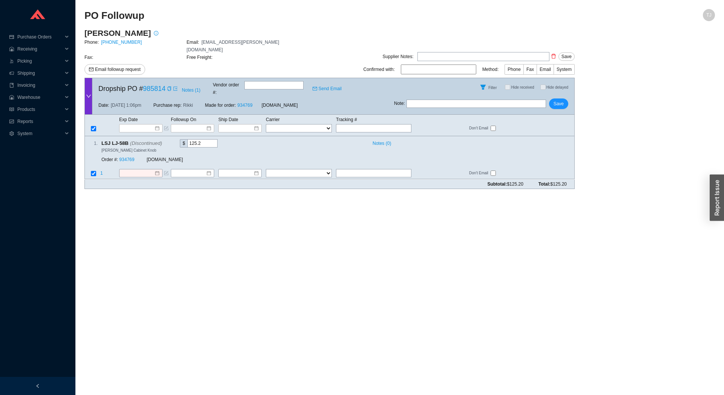
click at [313, 179] on div "Subtotal: $125.20 Total: $125.20" at bounding box center [329, 183] width 490 height 9
click at [266, 169] on select "FedEx UPS ---------------- 2 Day Transportation INC A&B Freight A. [PERSON_NAME…" at bounding box center [299, 173] width 66 height 8
click at [354, 169] on input "text" at bounding box center [373, 173] width 75 height 8
paste input "1Z52F7770349191547"
type input "1Z52F7770349191547"
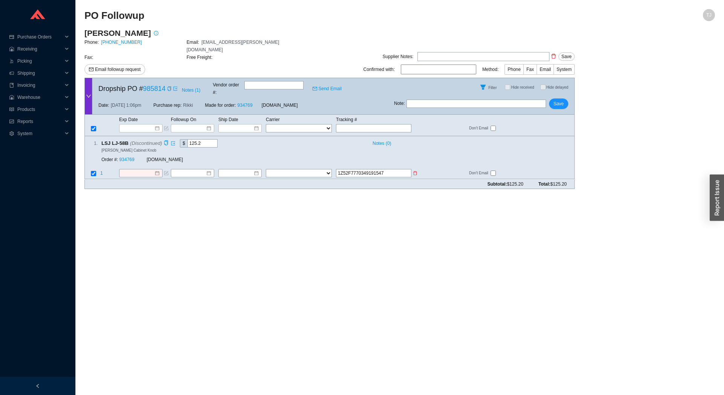
click at [266, 169] on select "FedEx UPS ---------------- 2 Day Transportation INC A&B Freight A. [PERSON_NAME…" at bounding box center [299, 173] width 66 height 8
select select "2"
click option "UPS" at bounding box center [0, 0] width 0 height 0
click at [248, 170] on input at bounding box center [237, 174] width 32 height 8
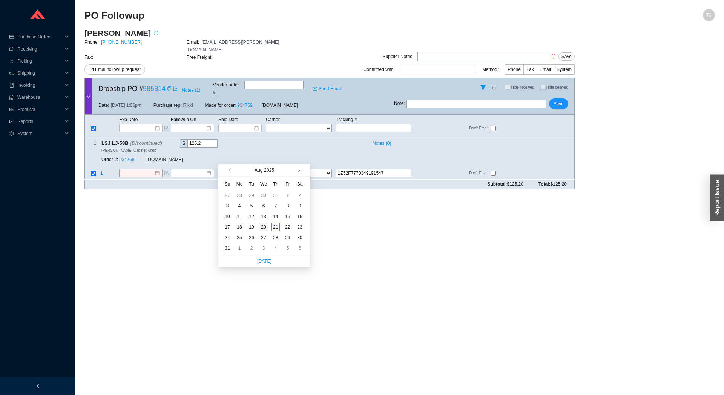
type input "[DATE]"
click at [264, 228] on div "20" at bounding box center [263, 227] width 8 height 8
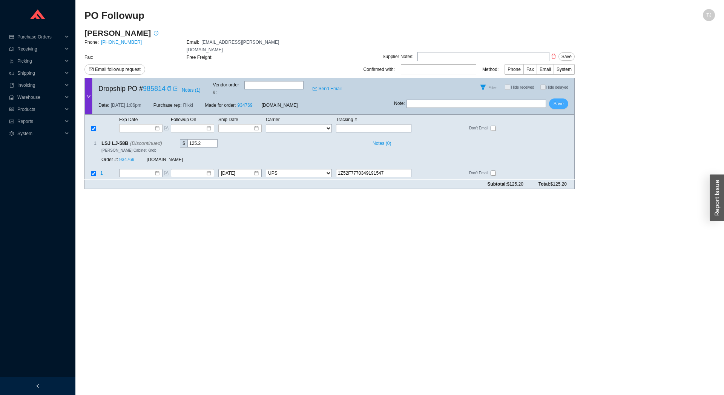
click at [560, 100] on span "Save" at bounding box center [558, 104] width 10 height 8
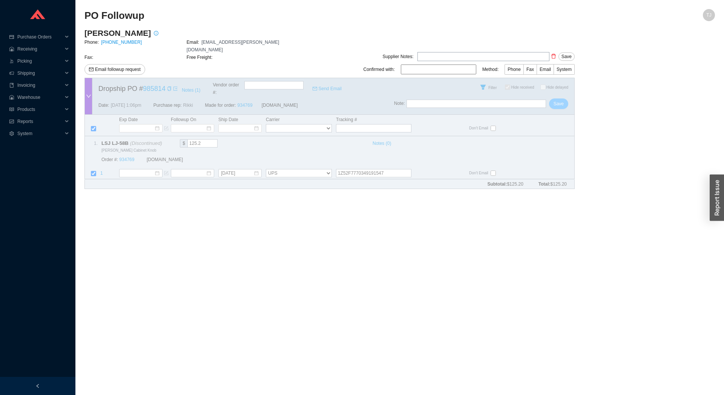
checkbox input "true"
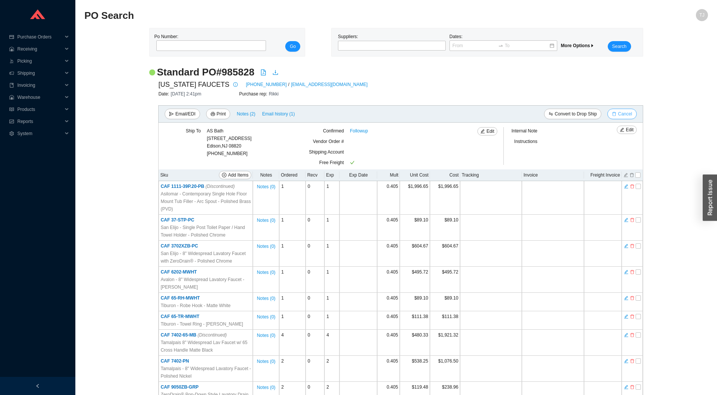
click at [615, 113] on icon "delete" at bounding box center [615, 114] width 4 height 4
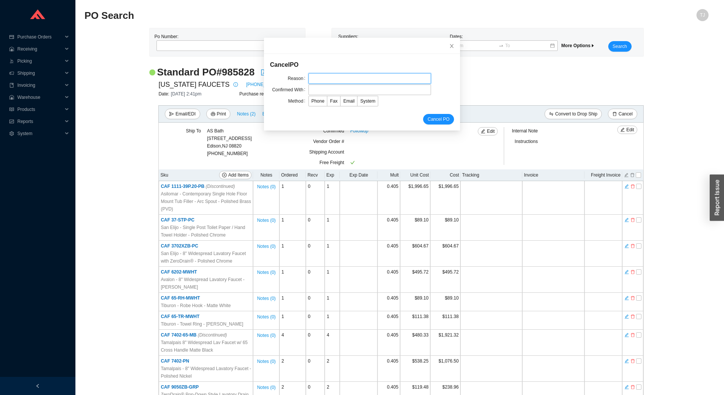
click at [373, 78] on input "text" at bounding box center [369, 78] width 123 height 11
type input "EDI issue"
click at [320, 92] on input "text" at bounding box center [369, 89] width 123 height 11
type input "[PERSON_NAME]"
click at [343, 101] on span "Email" at bounding box center [348, 100] width 11 height 5
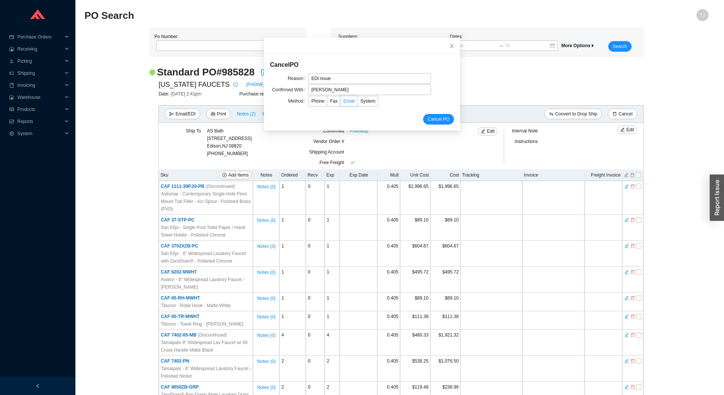
click at [340, 103] on input "Email" at bounding box center [340, 103] width 0 height 0
click at [430, 121] on span "Cancel PO" at bounding box center [439, 119] width 22 height 8
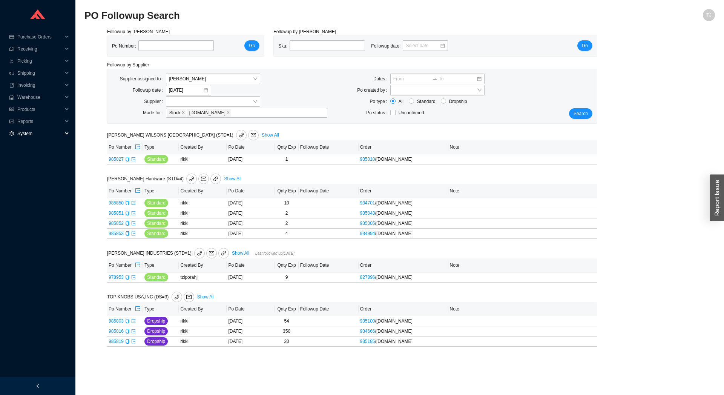
click at [34, 133] on span "System" at bounding box center [39, 133] width 45 height 12
click at [28, 158] on link "Suppliers" at bounding box center [27, 157] width 19 height 5
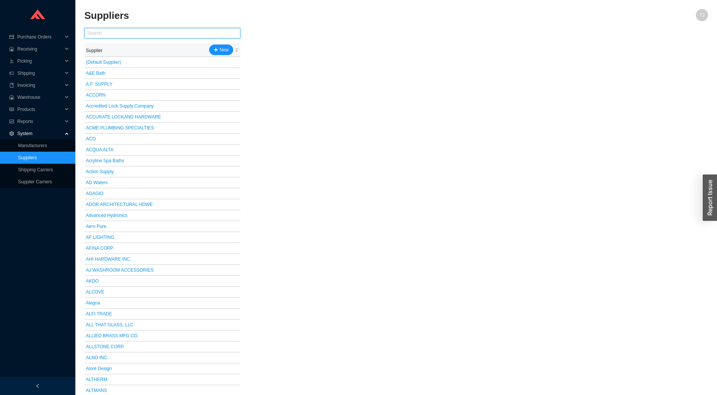
click at [139, 34] on input "text" at bounding box center [162, 33] width 156 height 11
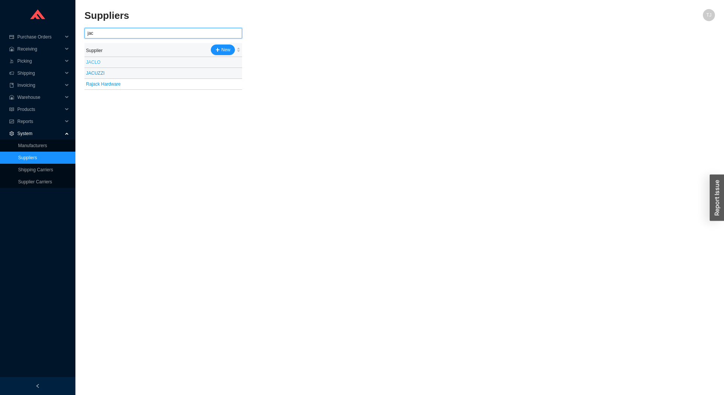
type input "jac"
click at [96, 61] on link "JACLO" at bounding box center [93, 62] width 15 height 5
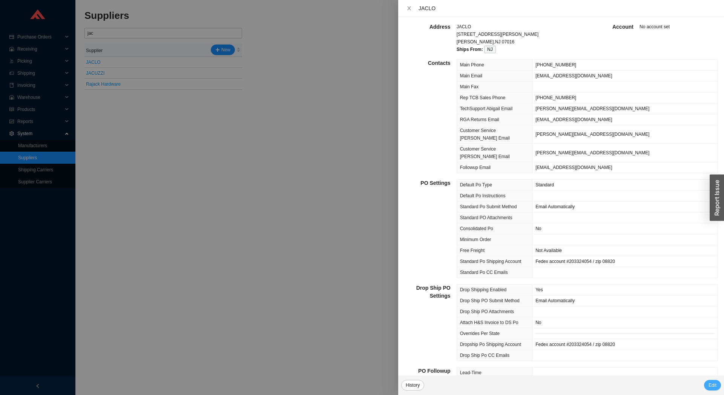
click at [712, 382] on span "Edit" at bounding box center [712, 385] width 8 height 8
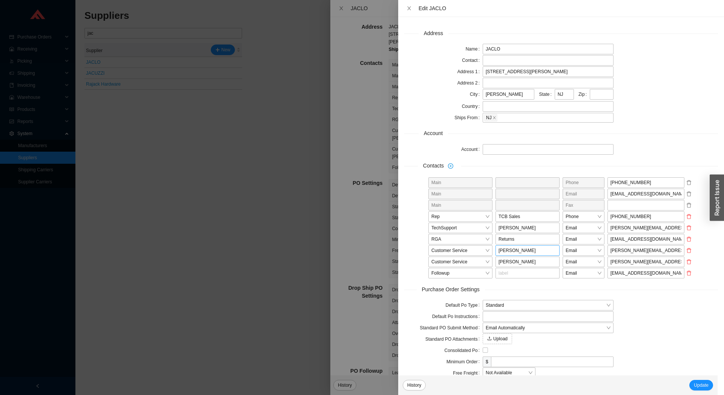
scroll to position [157, 0]
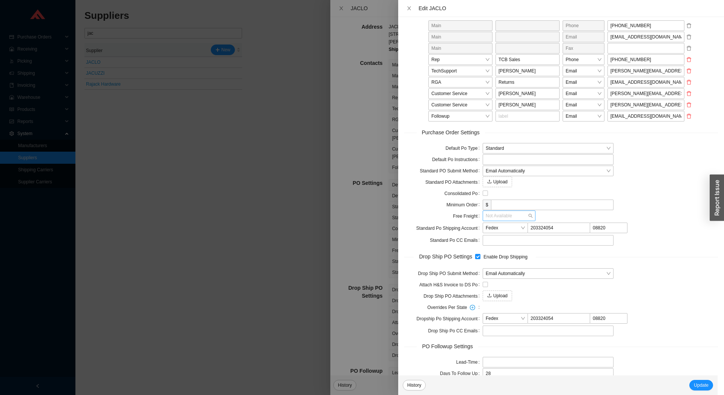
click at [497, 216] on span "Not Available" at bounding box center [509, 216] width 47 height 10
click at [504, 247] on div "Available" at bounding box center [507, 250] width 47 height 7
click at [550, 219] on input "tel" at bounding box center [574, 216] width 63 height 11
type input "900"
click at [694, 380] on button "Update" at bounding box center [701, 385] width 24 height 11
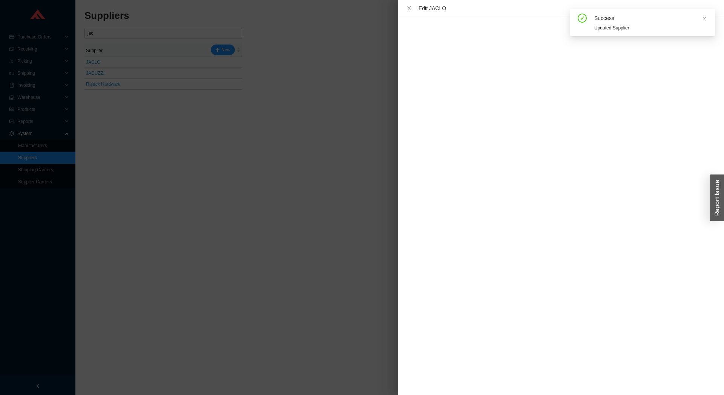
scroll to position [0, 0]
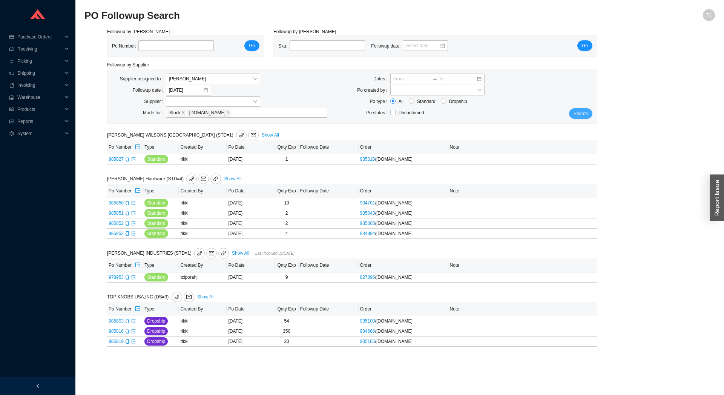
click at [578, 109] on button "Search" at bounding box center [580, 113] width 23 height 11
click at [578, 112] on span "Search" at bounding box center [580, 114] width 14 height 8
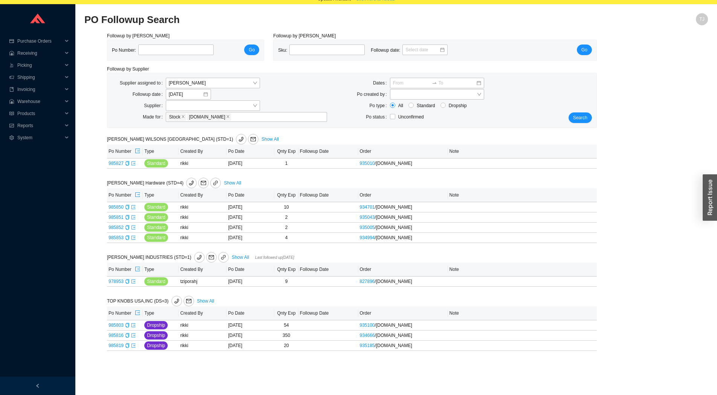
scroll to position [11, 0]
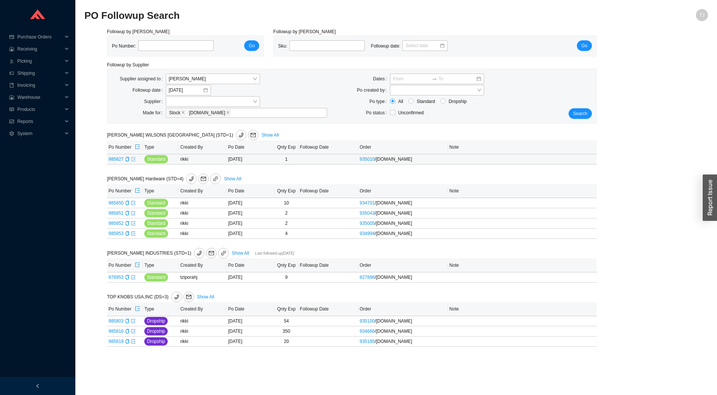
click at [134, 159] on icon "export" at bounding box center [134, 159] width 4 height 4
click at [187, 180] on span "phone" at bounding box center [192, 178] width 10 height 5
click at [128, 323] on icon "copy" at bounding box center [127, 321] width 3 height 5
click at [195, 394] on main "PO Followup Search TJ Followup by PO Po Number: Go Followup by Sku Sku: Followu…" at bounding box center [396, 202] width 624 height 386
click at [127, 335] on div "Copy" at bounding box center [127, 331] width 5 height 8
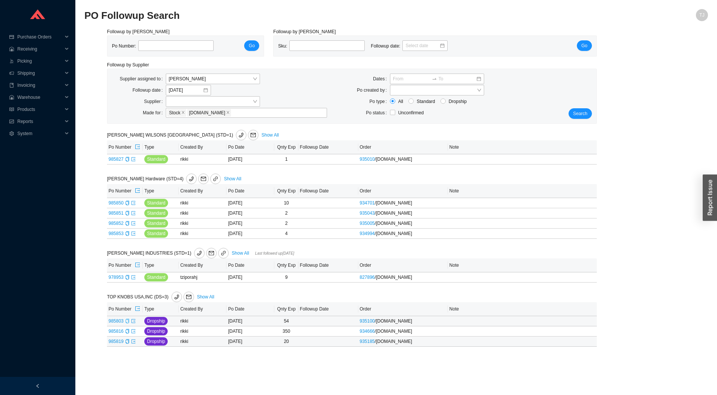
click at [124, 343] on span "985819" at bounding box center [119, 341] width 21 height 5
click at [128, 343] on icon "copy" at bounding box center [127, 341] width 5 height 5
click at [224, 74] on span "[PERSON_NAME]" at bounding box center [213, 79] width 88 height 10
click at [207, 120] on div "[PERSON_NAME]" at bounding box center [213, 124] width 94 height 11
click at [580, 113] on span "Search" at bounding box center [580, 114] width 14 height 8
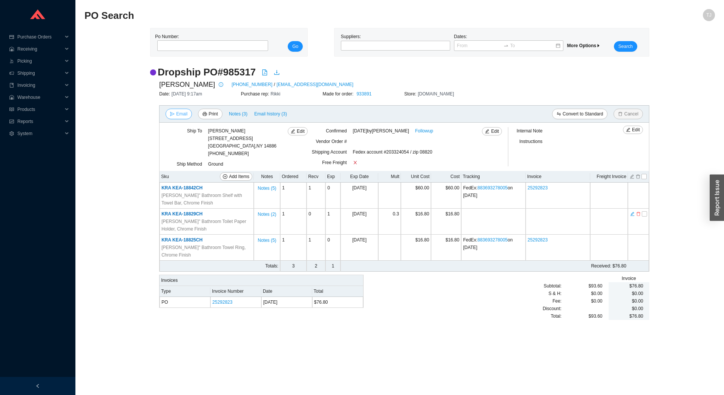
click at [176, 118] on span "Email" at bounding box center [181, 114] width 11 height 8
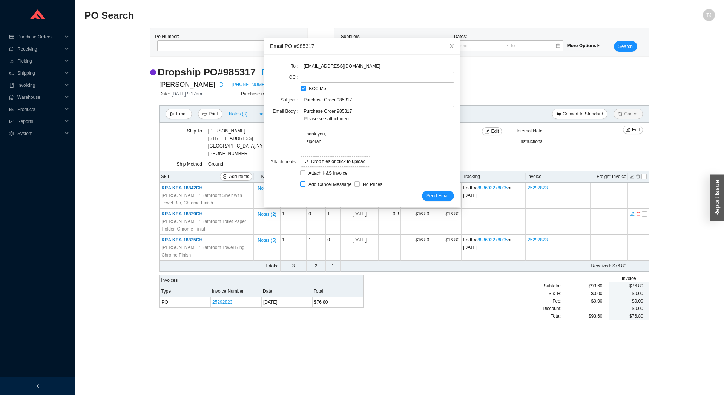
click at [311, 187] on span "Add Cancel Message" at bounding box center [329, 185] width 49 height 8
click at [305, 187] on input "Add Cancel Message" at bounding box center [302, 183] width 5 height 5
checkbox input "true"
type input "Purchase Order 985317 - PLEASE CANCEL"
type textarea "Please cancel and confirm via email. Thank you, Tziporah"
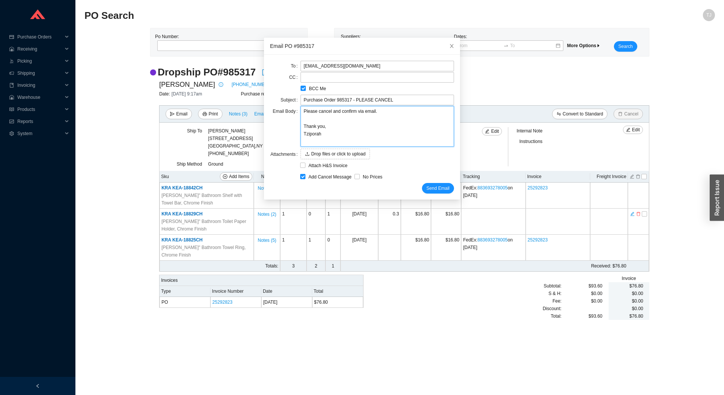
click at [329, 114] on textarea "Please cancel and confirm via email. Thank you, Tziporah" at bounding box center [376, 126] width 153 height 41
click at [325, 115] on textarea "Please cancel and confirm via email. Thank you, Tziporah" at bounding box center [376, 126] width 153 height 41
type textarea "Please cancel and confirm via email. Thank you, Tziporah"
type textarea "Please cancel t and confirm via email. Thank you, Tziporah"
type textarea "Please cancel tg and confirm via email. Thank you, Tziporah"
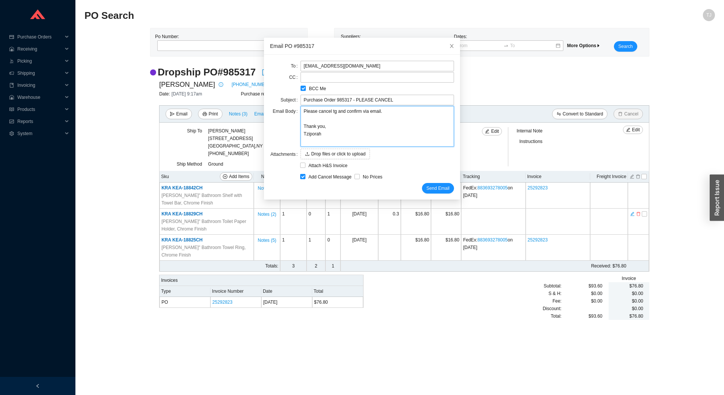
type textarea "Please cancel tge and confirm via email. Thank you, Tziporah"
type textarea "Please cancel tg and confirm via email. Thank you, Tziporah"
type textarea "Please cancel t and confirm via email. Thank you, Tziporah"
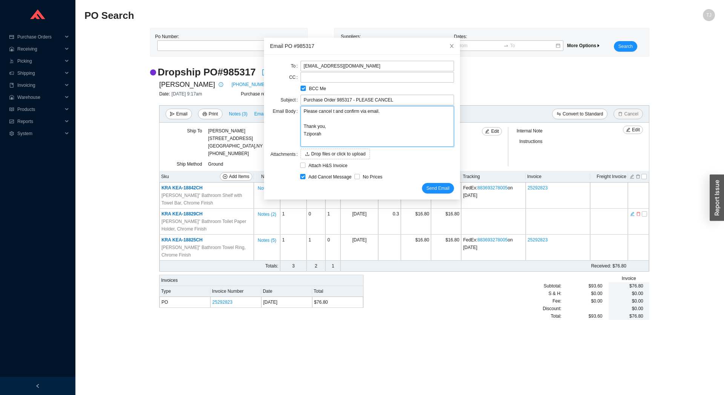
type textarea "Please cancel te and confirm via email. Thank you, Tziporah"
type textarea "Please cancel t and confirm via email. Thank you, Tziporah"
type textarea "Please cancel th and confirm via email. Thank you, Tziporah"
type textarea "Please cancel the and confirm via email. Thank you, Tziporah"
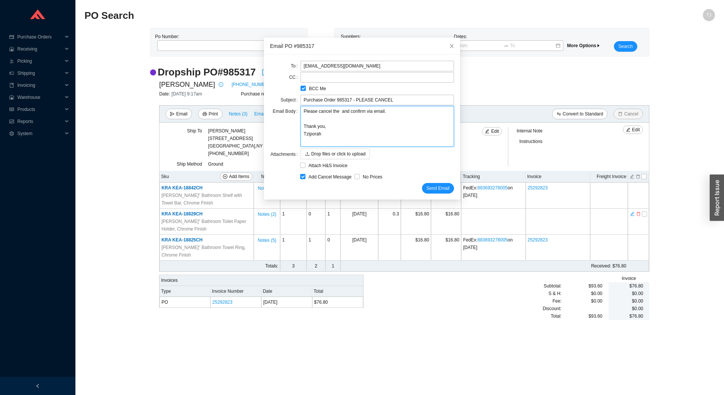
paste textarea "KEA-18829CH"
type textarea "Please cancel the KEA-18829CH and confirm via email. Thank you, Tziporah"
click at [435, 192] on button "Send Email" at bounding box center [438, 188] width 32 height 11
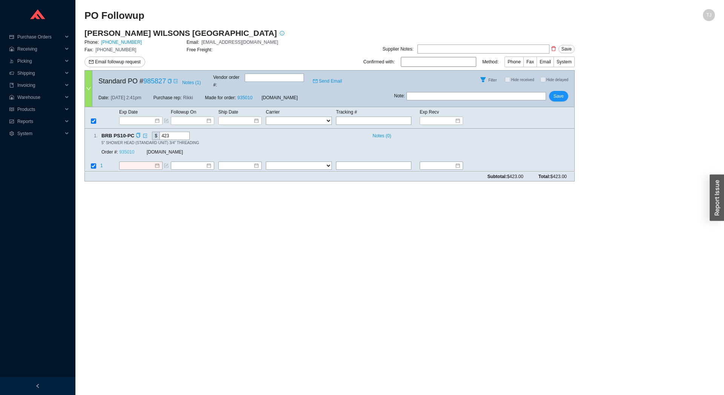
click at [130, 150] on link "935010" at bounding box center [126, 152] width 15 height 5
click at [121, 66] on span "Email followup request" at bounding box center [118, 62] width 46 height 8
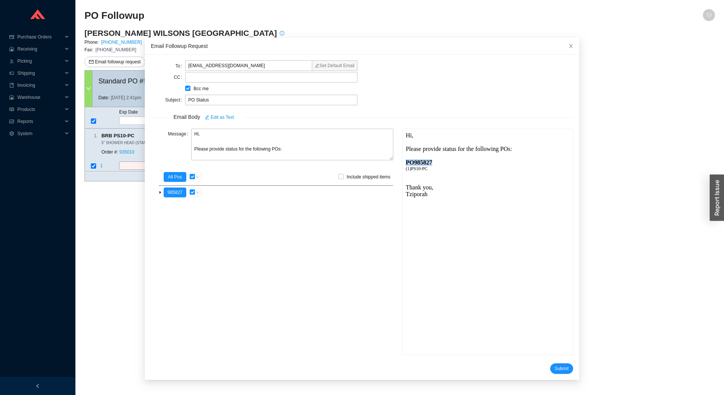
drag, startPoint x: 424, startPoint y: 162, endPoint x: 406, endPoint y: 161, distance: 18.5
click at [406, 161] on div "PO 985827" at bounding box center [487, 162] width 164 height 7
copy div "PO 985827"
click at [198, 103] on input "PO Status" at bounding box center [271, 100] width 172 height 11
drag, startPoint x: 211, startPoint y: 103, endPoint x: 141, endPoint y: 101, distance: 70.5
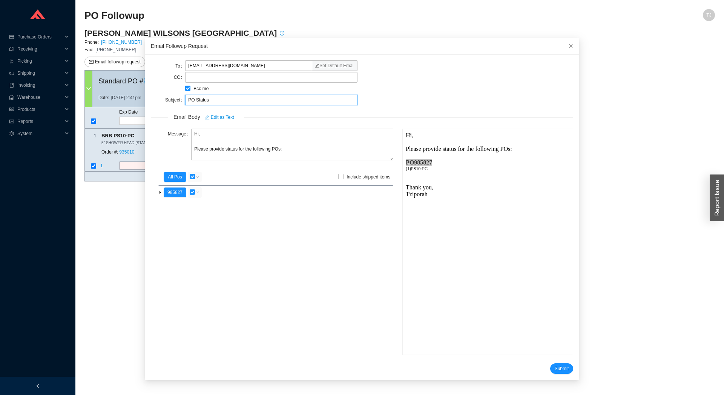
click at [185, 101] on input "PO Status" at bounding box center [271, 100] width 172 height 11
paste input "985827"
type input "PO 985827"
click at [198, 136] on textarea "Hi, Please provide status for the following POs:" at bounding box center [292, 145] width 202 height 32
click at [196, 136] on textarea "Hi, Please provide status for the following POs:" at bounding box center [292, 145] width 202 height 32
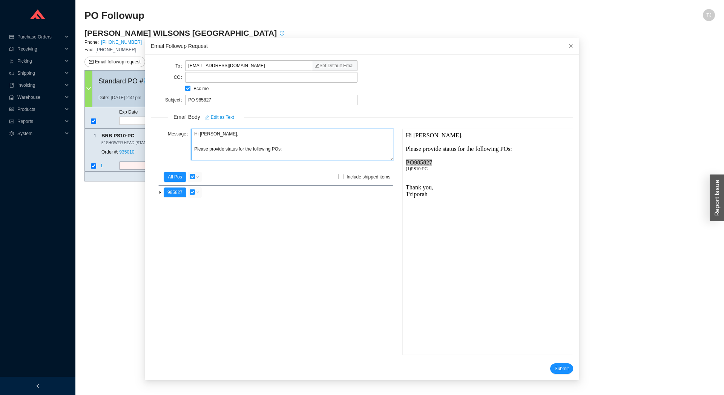
drag, startPoint x: 192, startPoint y: 150, endPoint x: 278, endPoint y: 147, distance: 86.0
click at [278, 147] on textarea "Hi Sarah, Please provide status for the following POs:" at bounding box center [292, 145] width 202 height 32
type textarea "Hi Sarah, Can you confirm that you received this PO and that the lead time is 2…"
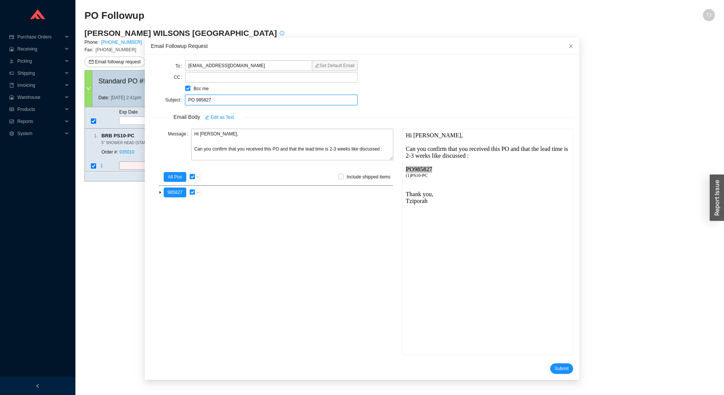
drag, startPoint x: 213, startPoint y: 99, endPoint x: 158, endPoint y: 98, distance: 54.7
click at [185, 98] on input "PO 985827" at bounding box center [271, 100] width 172 height 11
copy div "PO 985827"
drag, startPoint x: 242, startPoint y: 65, endPoint x: 155, endPoint y: 67, distance: 87.1
click at [185, 64] on input "sjenkinson@barberwilsons.co.uk" at bounding box center [248, 65] width 127 height 11
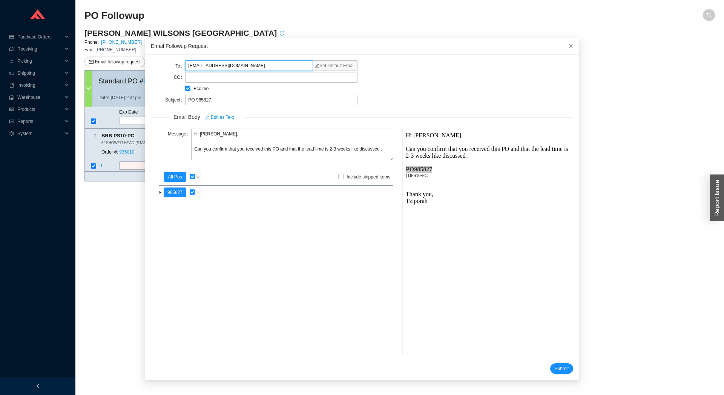
copy div "PO 985827"
click at [568, 44] on icon "close" at bounding box center [570, 45] width 5 height 5
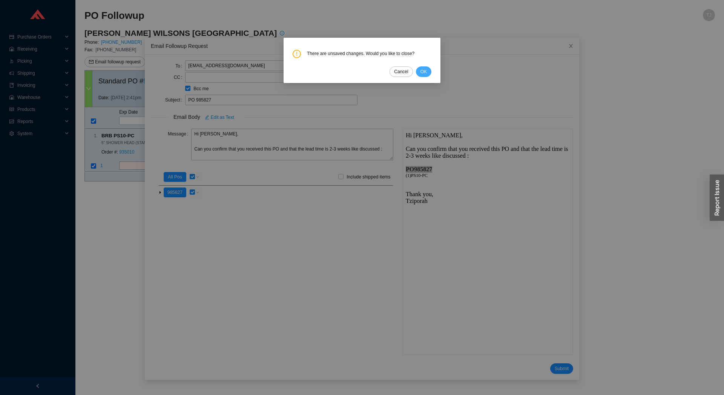
click at [423, 70] on span "OK" at bounding box center [423, 72] width 6 height 8
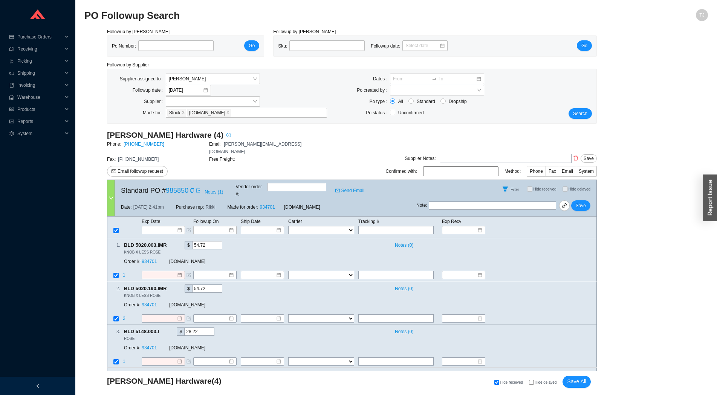
click at [450, 167] on input at bounding box center [460, 171] width 75 height 10
type input "Melanie"
click at [542, 169] on span "Phone" at bounding box center [536, 171] width 13 height 5
click at [546, 173] on input "Phone" at bounding box center [546, 173] width 0 height 0
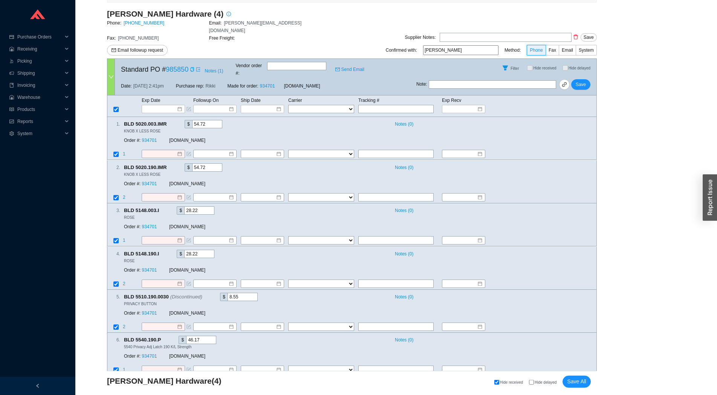
scroll to position [210, 0]
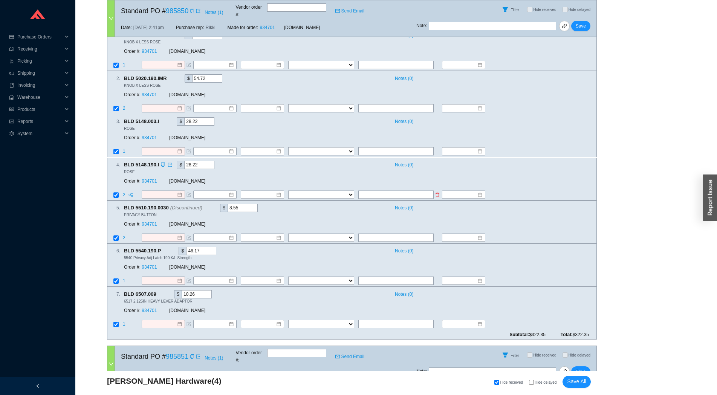
click at [112, 190] on td at bounding box center [114, 195] width 15 height 10
click at [113, 192] on input "checkbox" at bounding box center [115, 194] width 5 height 5
checkbox input "false"
click at [116, 235] on input "checkbox" at bounding box center [115, 237] width 5 height 5
checkbox input "false"
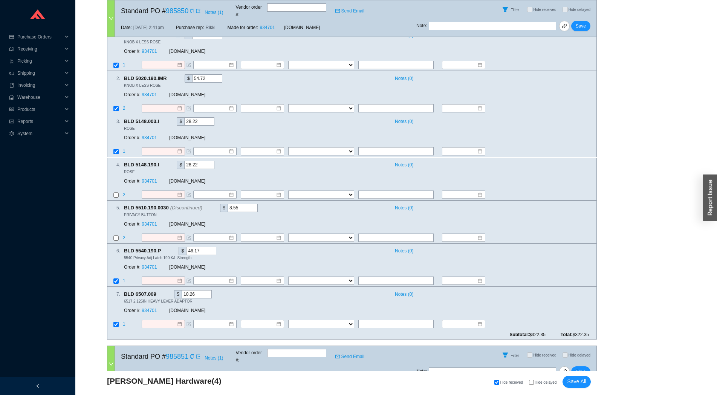
scroll to position [43, 0]
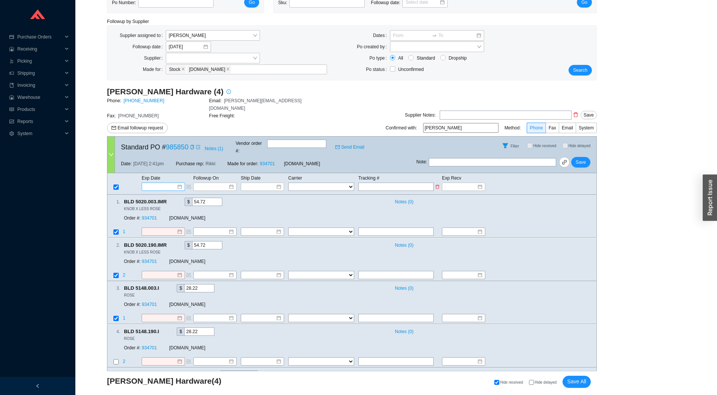
click at [161, 183] on input at bounding box center [161, 187] width 32 height 8
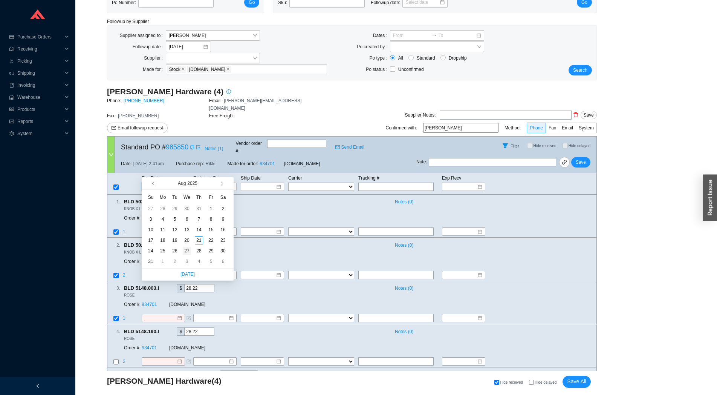
type input "8/27/2025"
click at [184, 251] on div "27" at bounding box center [187, 251] width 8 height 8
type input "8/27/2025"
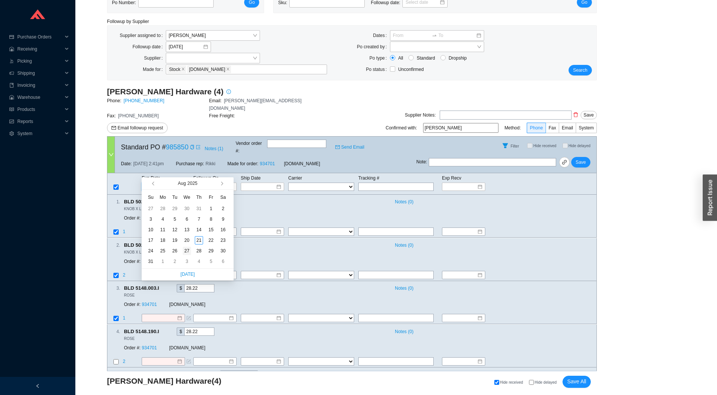
type input "8/27/2025"
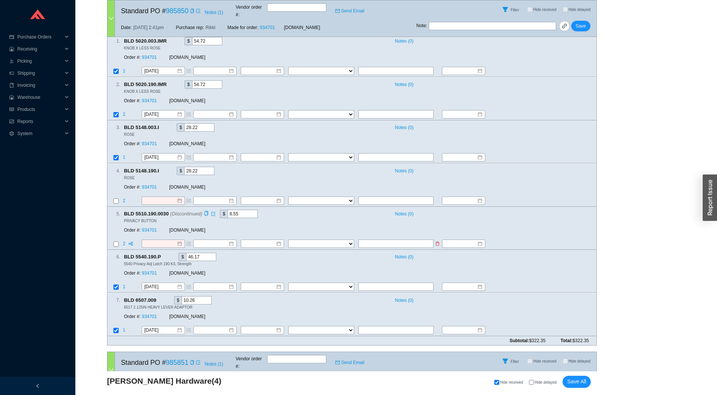
scroll to position [210, 0]
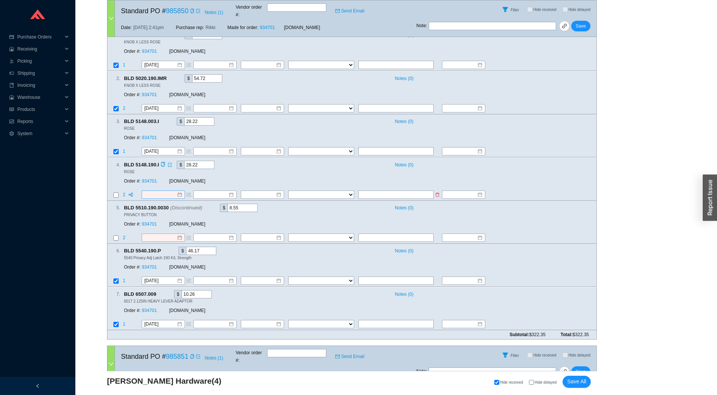
click at [158, 191] on input at bounding box center [160, 195] width 32 height 8
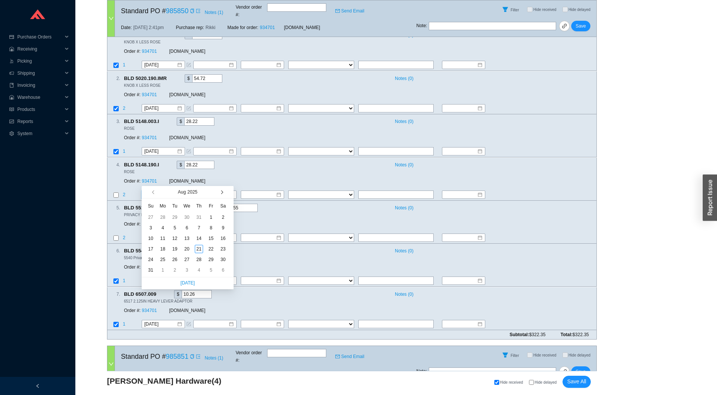
click at [222, 194] on button "button" at bounding box center [221, 192] width 7 height 12
type input "9/19/2025"
click at [210, 239] on div "19" at bounding box center [211, 238] width 8 height 8
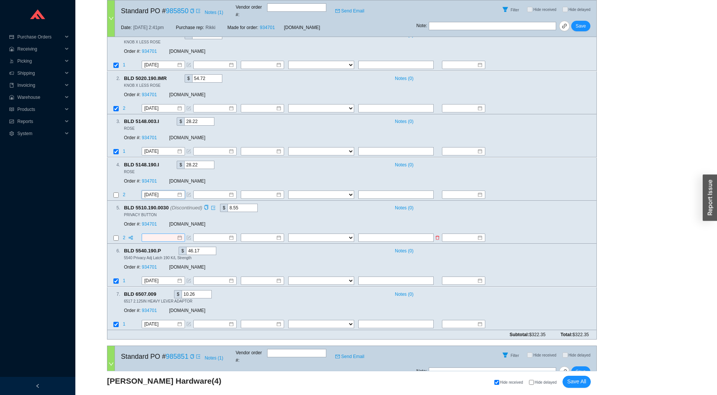
click at [161, 234] on input at bounding box center [160, 238] width 32 height 8
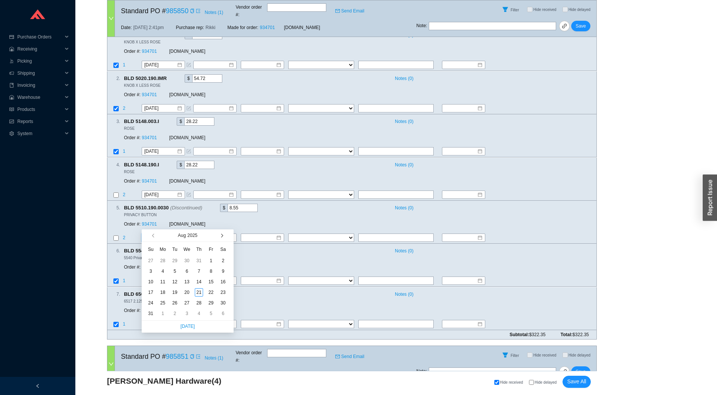
click at [224, 233] on button "button" at bounding box center [221, 235] width 7 height 12
type input "9/19/2025"
click at [211, 281] on div "19" at bounding box center [211, 281] width 8 height 8
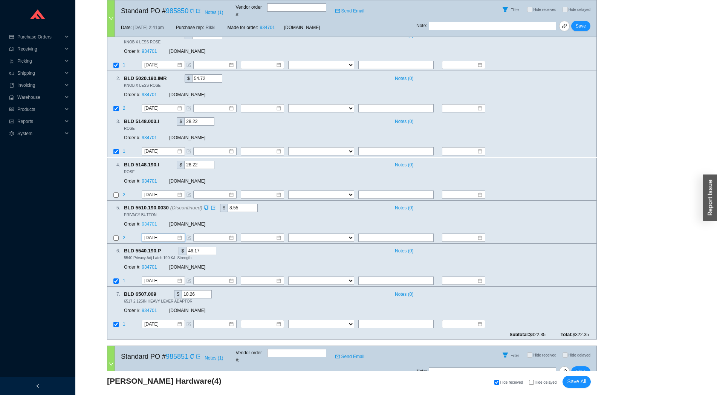
click at [154, 221] on link "934701" at bounding box center [149, 223] width 15 height 5
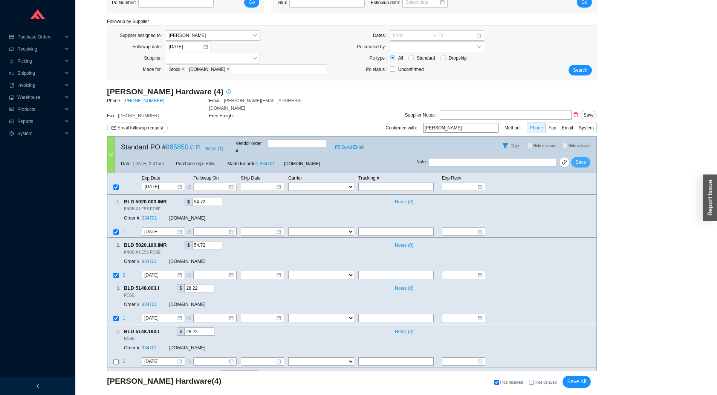
click at [579, 158] on span "Save" at bounding box center [581, 162] width 10 height 8
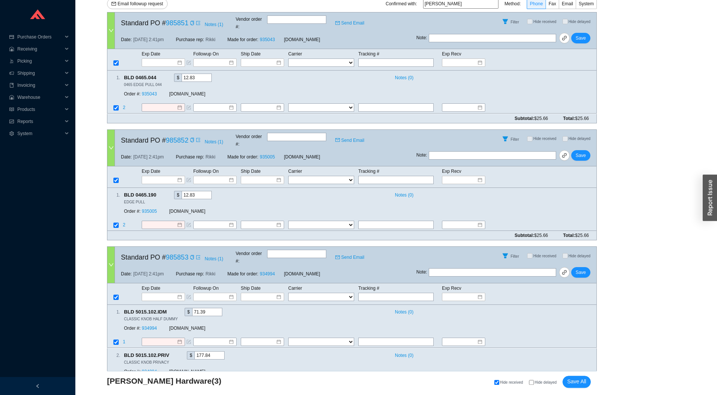
scroll to position [174, 0]
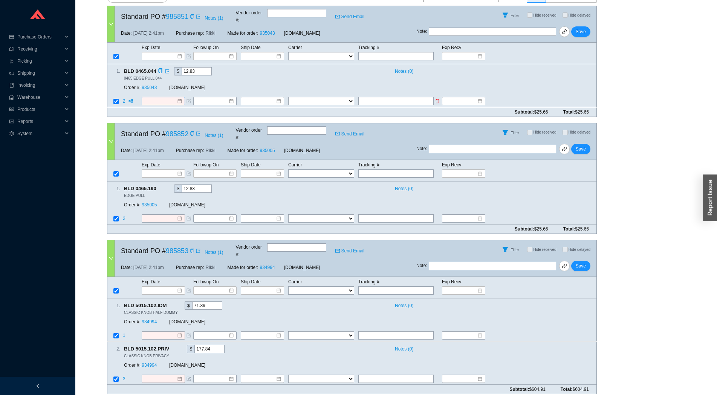
click at [158, 98] on input at bounding box center [160, 102] width 32 height 8
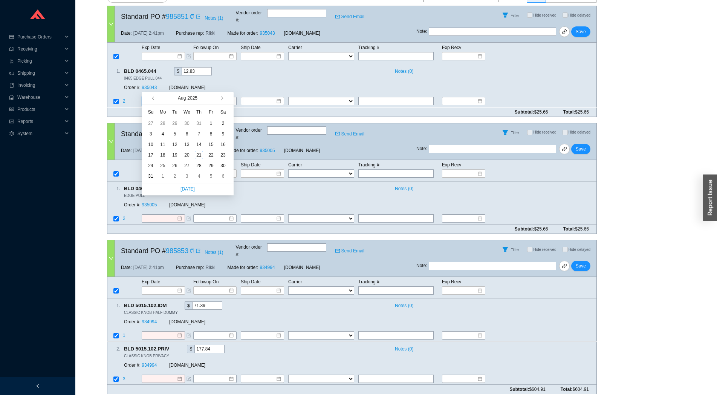
type input "8/17/2025"
click at [91, 96] on div "Followup by PO Po Number: Go Followup by Sku Sku: Followup date: Go Followup by…" at bounding box center [396, 139] width 624 height 570
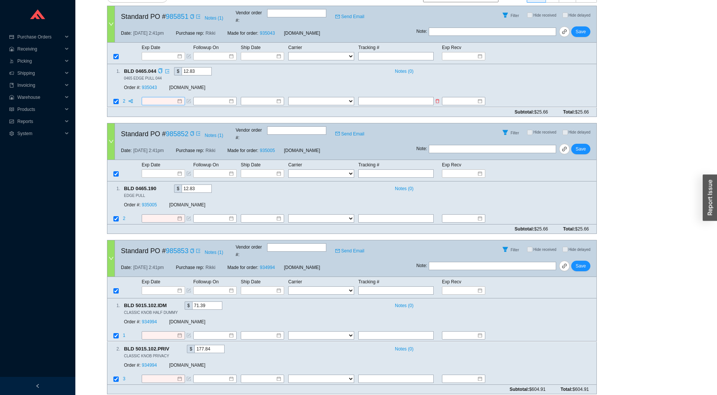
click at [162, 98] on input at bounding box center [160, 102] width 32 height 8
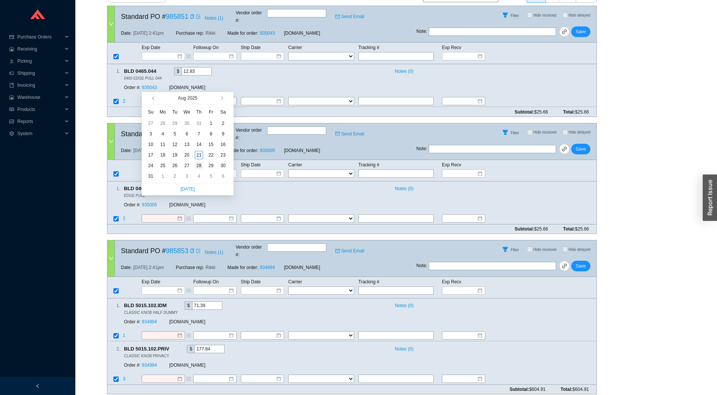
type input "8/28/2025"
click at [200, 166] on div "28" at bounding box center [199, 165] width 8 height 8
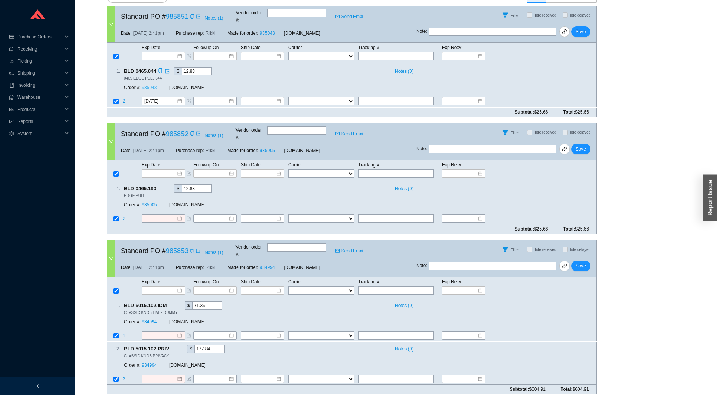
click at [145, 85] on link "935043" at bounding box center [149, 87] width 15 height 5
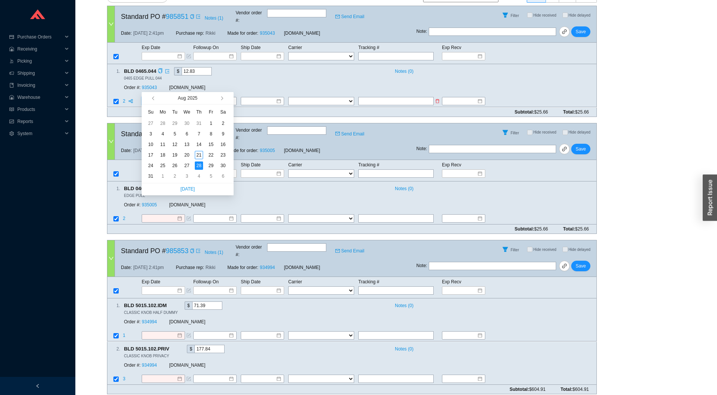
click at [159, 98] on input "8/28/2025" at bounding box center [160, 102] width 32 height 8
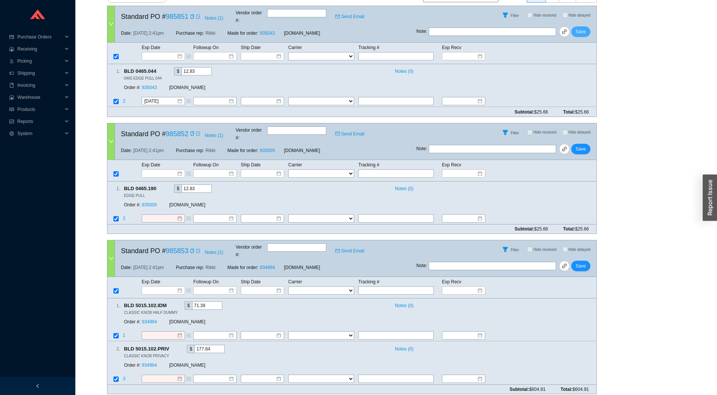
click at [582, 28] on span "Save" at bounding box center [581, 32] width 10 height 8
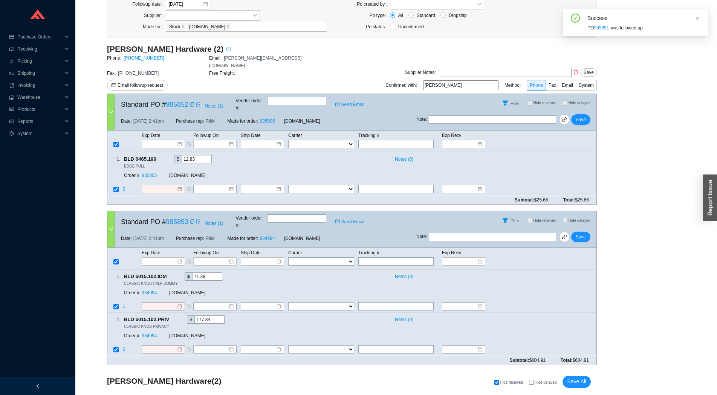
scroll to position [64, 0]
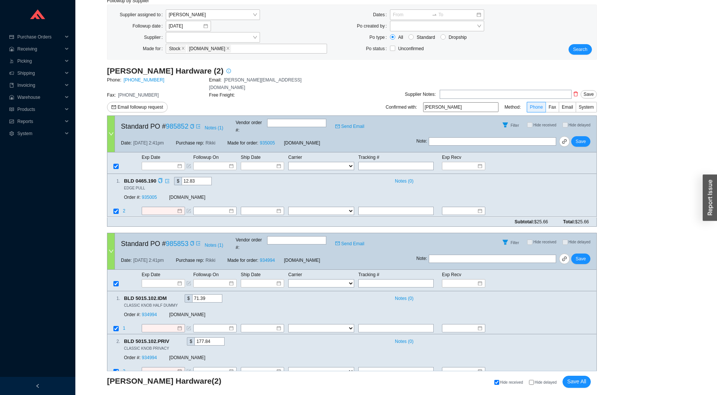
click at [165, 190] on div "1 . BLD 0465.190 $ 12.83 Notes ( 0 ) EDGE PULL Order #: 935005 QualityBath.com …" at bounding box center [352, 195] width 490 height 43
click at [170, 217] on div "Subtotal: $25.66 Total: $25.66" at bounding box center [352, 221] width 490 height 9
click at [170, 207] on input at bounding box center [160, 211] width 32 height 8
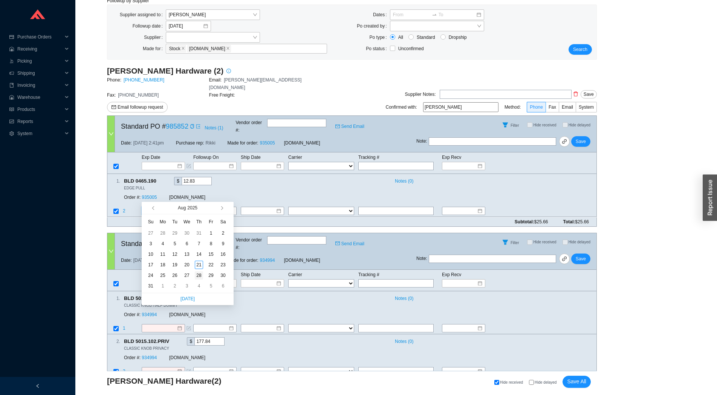
type input "8/28/2025"
click at [198, 276] on div "28" at bounding box center [199, 275] width 8 height 8
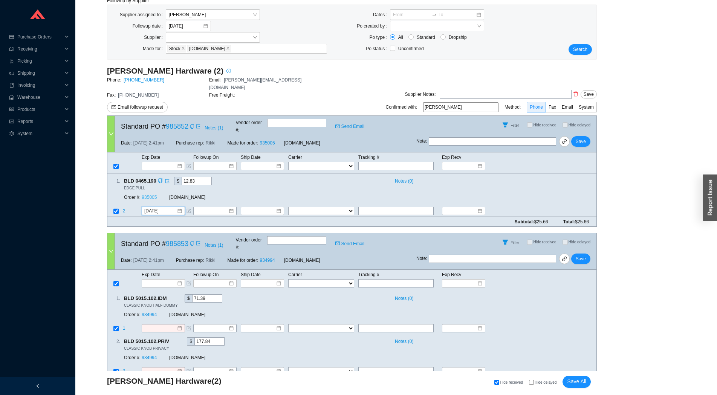
click at [145, 195] on link "935005" at bounding box center [149, 197] width 15 height 5
click at [580, 138] on span "Save" at bounding box center [581, 142] width 10 height 8
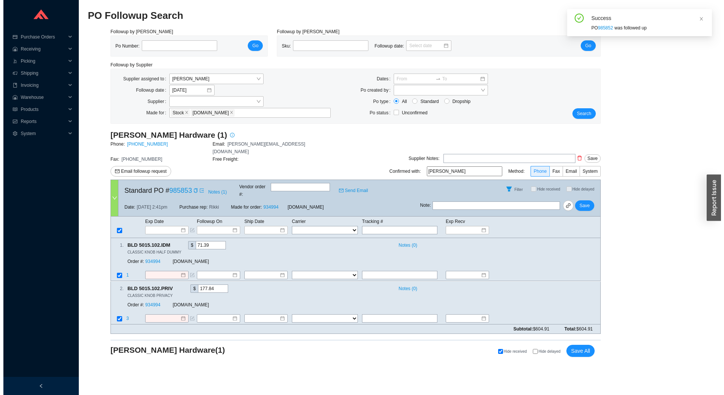
scroll to position [0, 0]
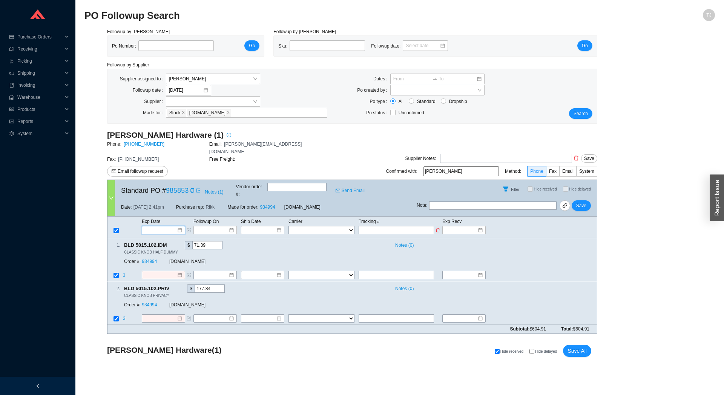
click at [173, 226] on input at bounding box center [161, 230] width 32 height 8
type input "8/6/2025"
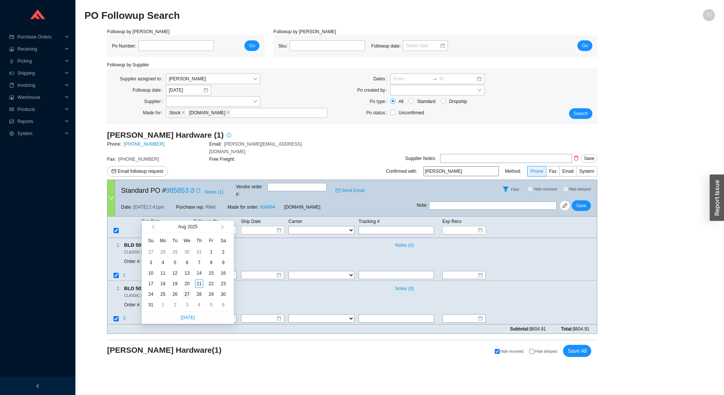
type input "8/27/2025"
click at [189, 296] on div "27" at bounding box center [187, 294] width 8 height 8
type input "8/27/2025"
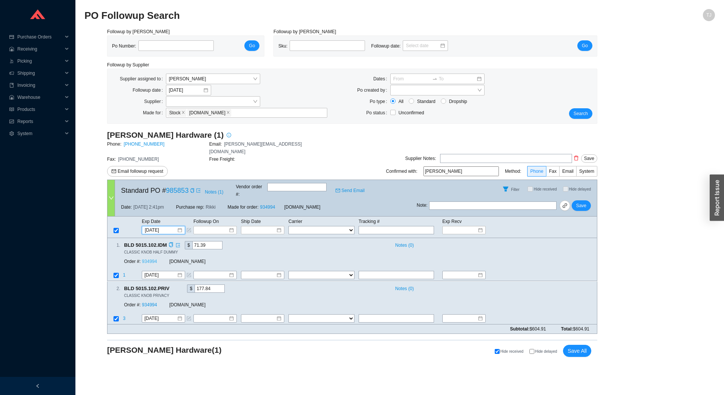
click at [147, 259] on link "934994" at bounding box center [149, 261] width 15 height 5
click at [158, 217] on td "Exp Date" at bounding box center [167, 221] width 52 height 8
click at [158, 226] on input "8/27/2025" at bounding box center [161, 230] width 32 height 8
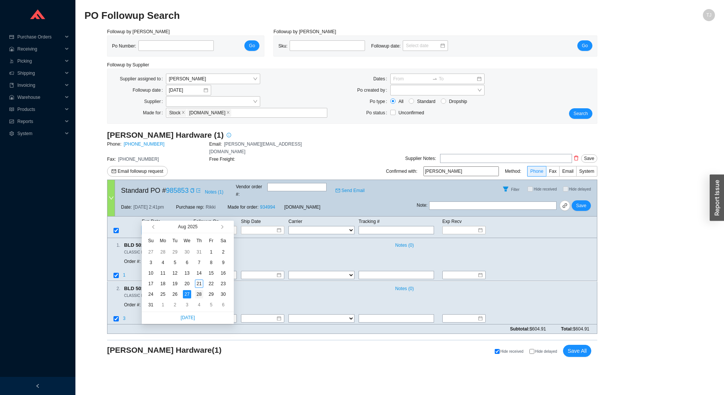
type input "8/28/2025"
click at [197, 296] on div "28" at bounding box center [199, 294] width 8 height 8
type input "8/28/2025"
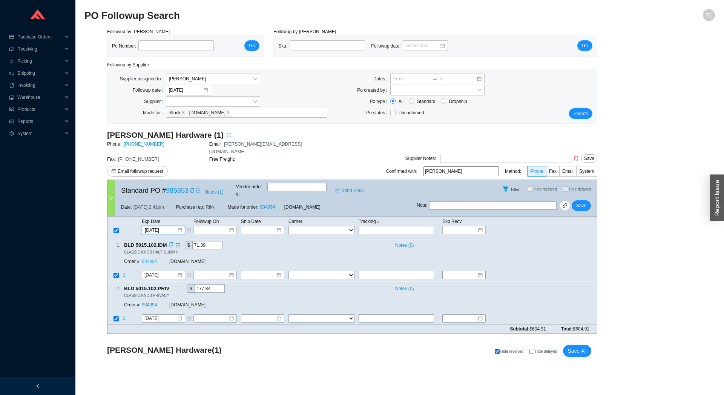
click at [146, 259] on link "934994" at bounding box center [149, 261] width 15 height 5
click at [586, 202] on span "Save" at bounding box center [581, 206] width 10 height 8
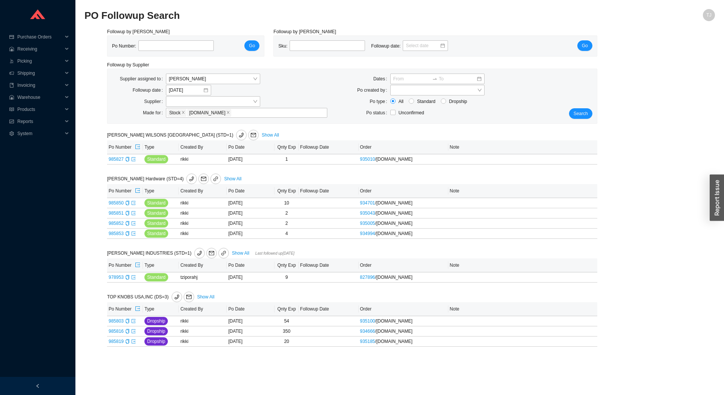
click at [574, 108] on div "Search" at bounding box center [576, 96] width 41 height 45
click at [584, 115] on span "Search" at bounding box center [580, 114] width 14 height 8
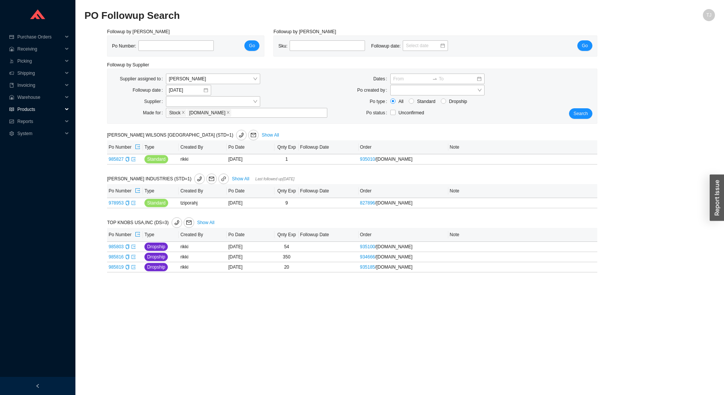
click at [29, 112] on span "Products" at bounding box center [39, 109] width 45 height 12
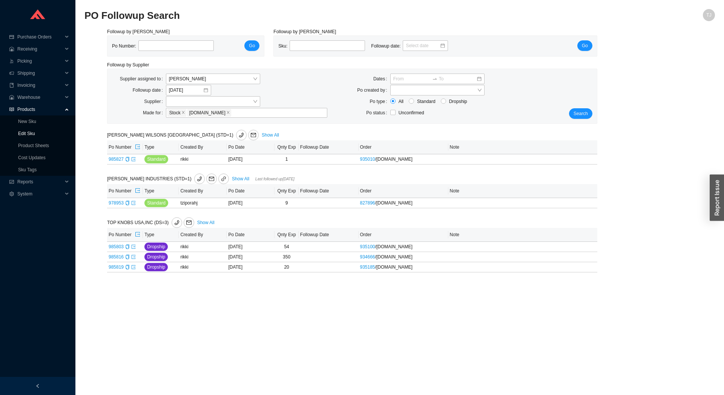
click at [30, 132] on link "Edit Sku" at bounding box center [26, 133] width 17 height 5
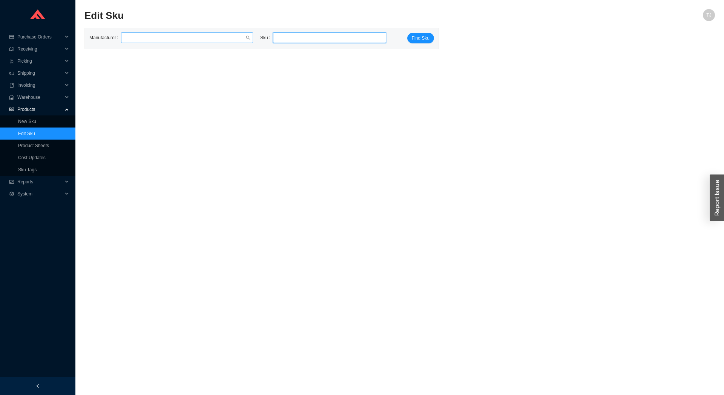
click at [227, 41] on input "search" at bounding box center [184, 38] width 121 height 10
type input "danze"
click at [217, 51] on div "Danze" at bounding box center [187, 51] width 126 height 7
click at [429, 39] on button "Find Sku" at bounding box center [420, 38] width 27 height 11
click at [712, 205] on div "button" at bounding box center [717, 197] width 14 height 46
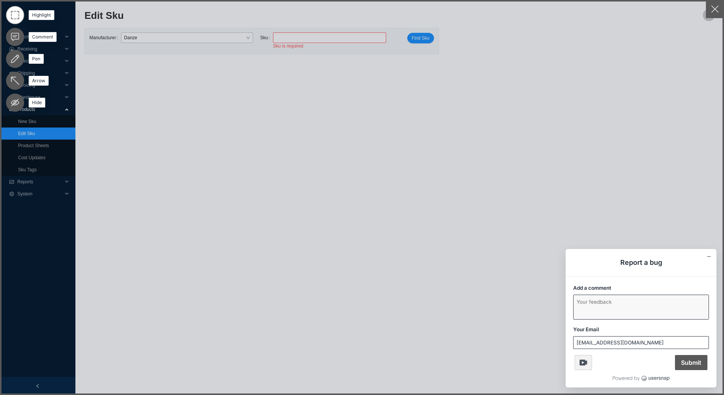
click at [600, 310] on textarea "Add a comment" at bounding box center [640, 307] width 135 height 24
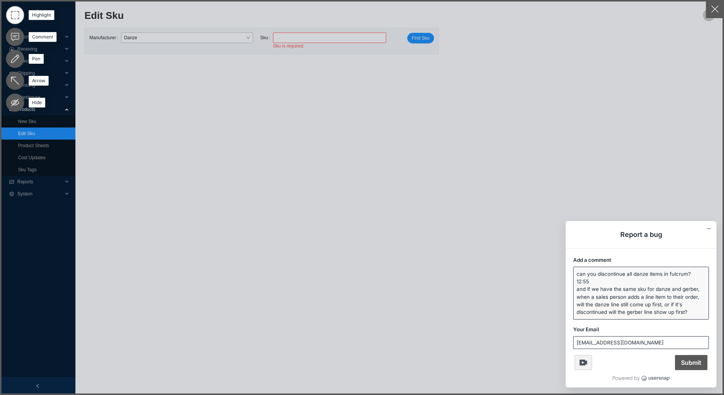
drag, startPoint x: 579, startPoint y: 274, endPoint x: 568, endPoint y: 276, distance: 10.7
click at [573, 276] on textarea "can you discontinue all danze items in fulcrum? 12:55 and if we have the same s…" at bounding box center [640, 293] width 135 height 52
click at [574, 283] on textarea "Can you discontinue all danze items in fulcrum? 12:55 and if we have the same s…" at bounding box center [640, 293] width 135 height 52
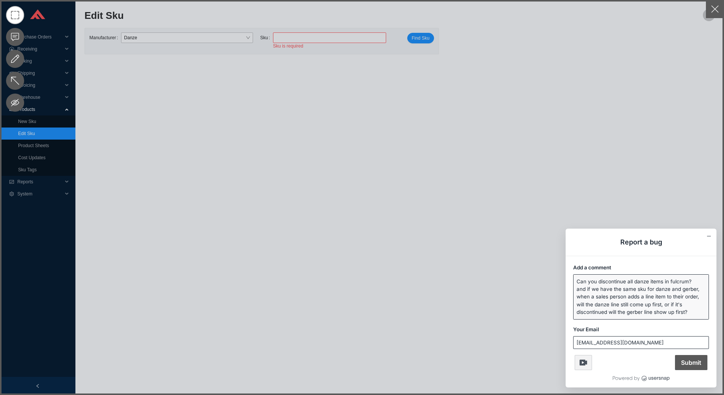
drag, startPoint x: 578, startPoint y: 288, endPoint x: 574, endPoint y: 290, distance: 3.9
click at [574, 290] on textarea "Can you discontinue all danze items in fulcrum? and if we have the same sku for…" at bounding box center [640, 296] width 135 height 44
type textarea "Can you discontinue all danze items in fulcrum? And if we have the same sku for…"
click at [694, 365] on span "Submit" at bounding box center [691, 362] width 32 height 15
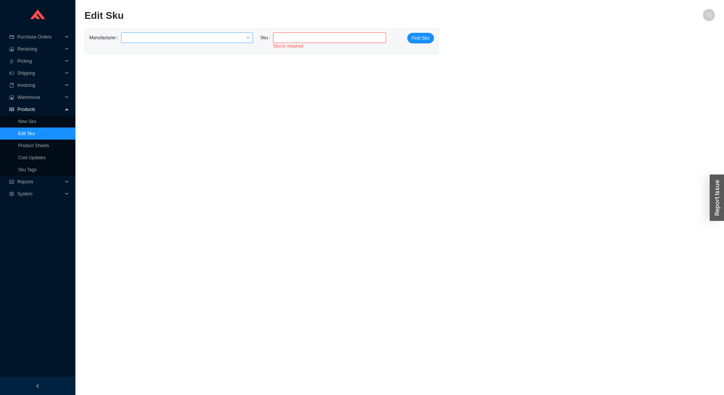
click at [276, 38] on input "search" at bounding box center [329, 38] width 107 height 10
paste input "V-MK24SFM-01BS-C03S-3"
click at [304, 50] on span "V-MK24SFM-01BS-C03S-3" at bounding box center [313, 51] width 55 height 5
type input "BMA V-MK24SFM-01BS-C03S-3"
click at [426, 36] on span "Find Sku" at bounding box center [421, 38] width 18 height 8
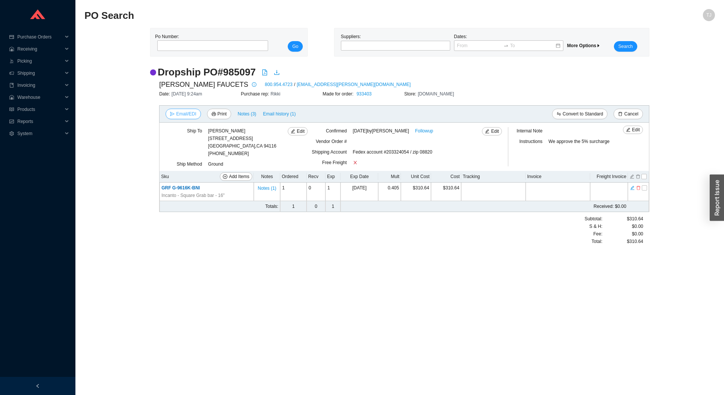
click at [190, 115] on span "Email/EDI" at bounding box center [186, 114] width 20 height 8
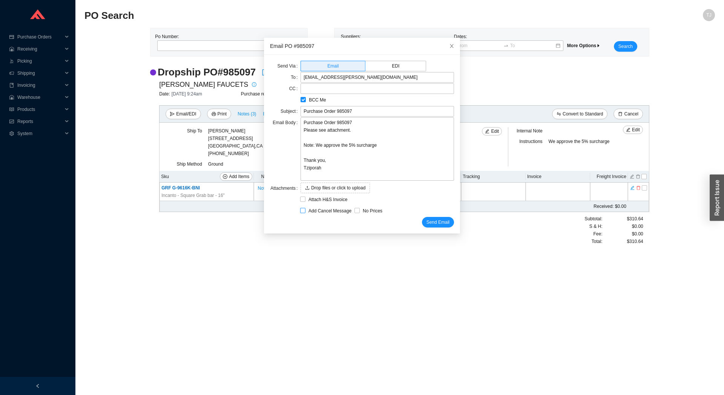
click at [321, 209] on span "Add Cancel Message" at bounding box center [329, 211] width 49 height 8
click at [305, 209] on input "Add Cancel Message" at bounding box center [302, 210] width 5 height 5
checkbox input "true"
type input "Purchase Order 985097 - PLEASE CANCEL"
type textarea "Please cancel and confirm via email. Thank you, Tziporah"
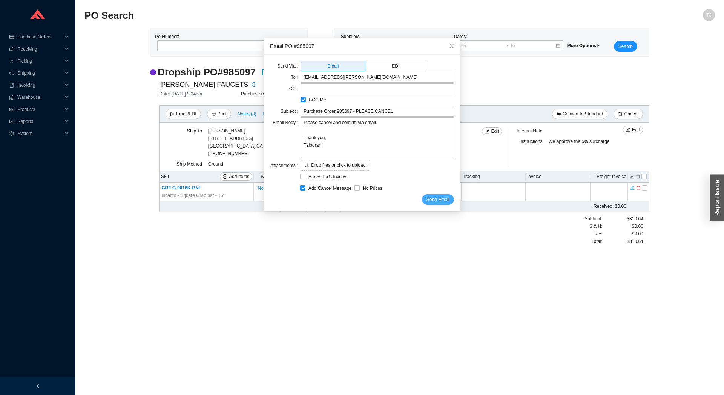
click at [431, 196] on span "Send Email" at bounding box center [437, 200] width 23 height 8
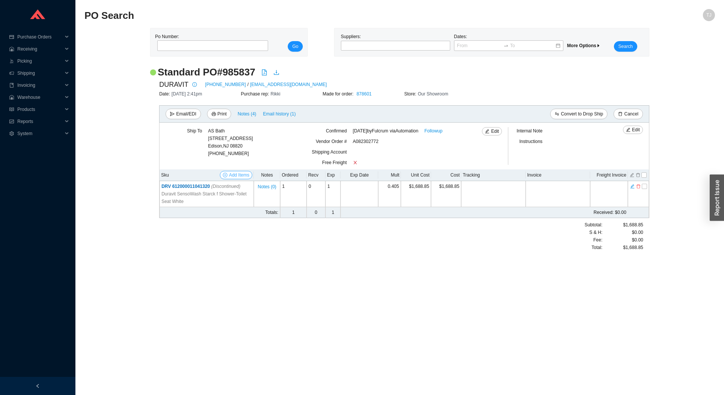
click at [224, 175] on icon "plus-circle" at bounding box center [225, 175] width 5 height 5
select select "200"
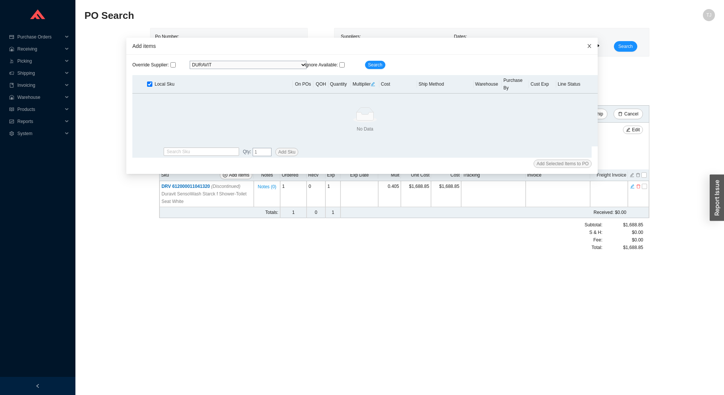
click at [582, 46] on span "Close" at bounding box center [589, 46] width 17 height 17
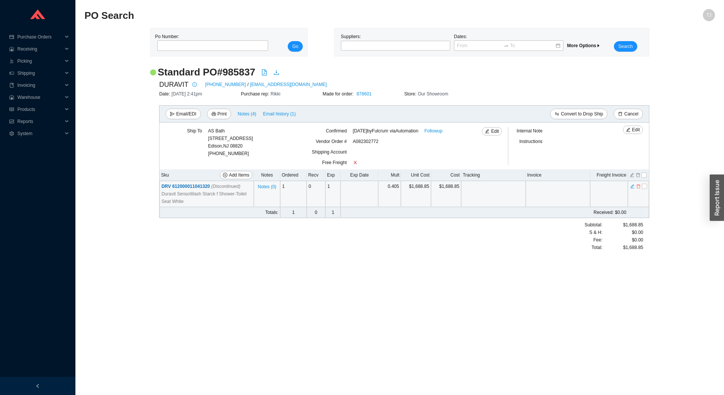
click at [201, 186] on span "DRV 612000011041320 (Discontinued)" at bounding box center [200, 186] width 79 height 5
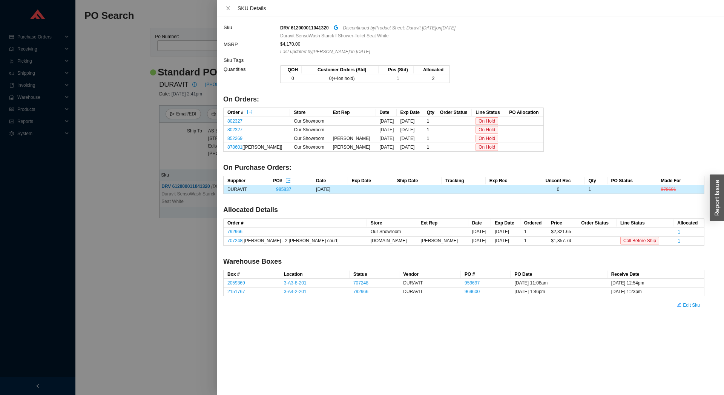
click at [146, 275] on div at bounding box center [362, 197] width 724 height 395
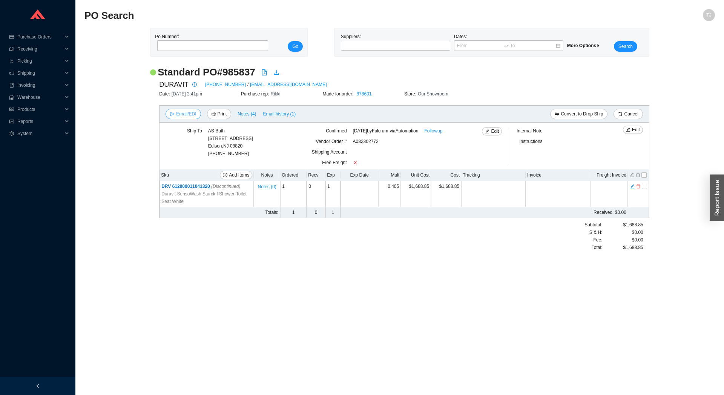
click at [185, 113] on span "Email/EDI" at bounding box center [186, 114] width 20 height 8
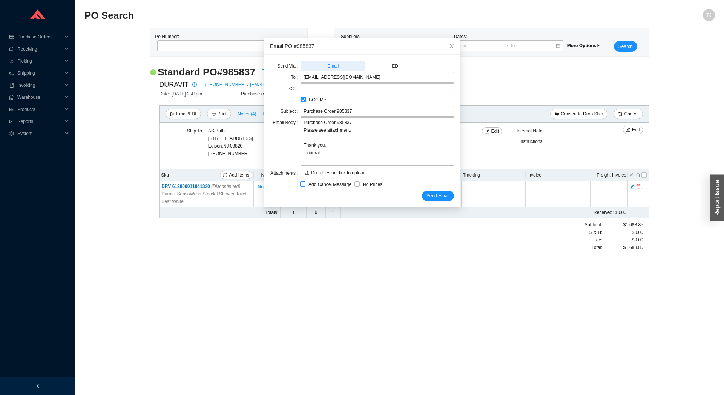
click at [313, 183] on span "Add Cancel Message" at bounding box center [329, 185] width 49 height 8
click at [305, 183] on input "Add Cancel Message" at bounding box center [302, 183] width 5 height 5
checkbox input "true"
type input "Purchase Order 985837 - PLEASE CANCEL"
type textarea "Please cancel and confirm via email. Thank you, Tziporah"
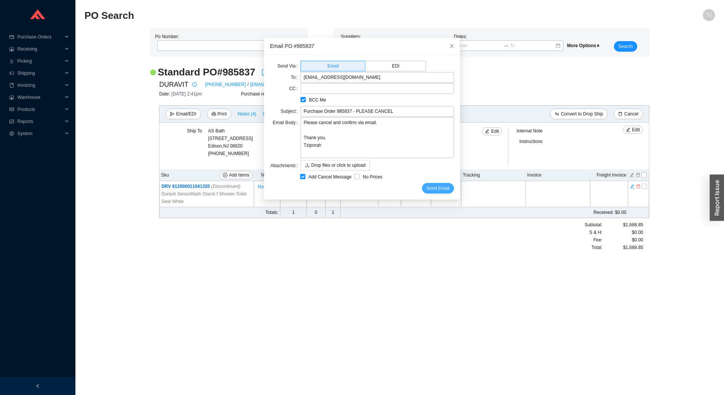
click at [428, 188] on span "Send Email" at bounding box center [437, 188] width 23 height 8
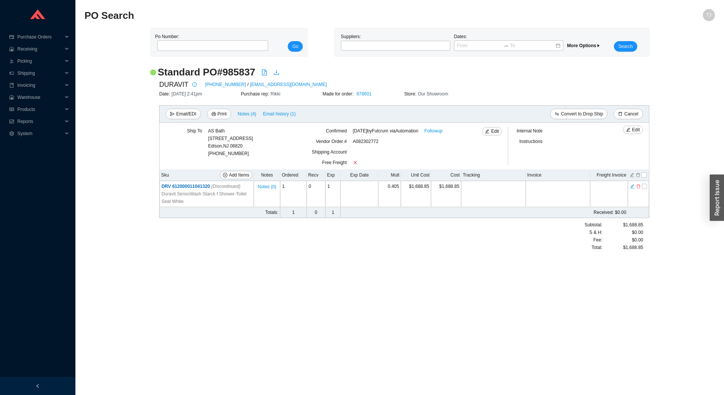
click at [291, 289] on main "PO Search TJ Po Number: Go Suppliers: Dates: More Options Search Standard PO # …" at bounding box center [399, 202] width 630 height 386
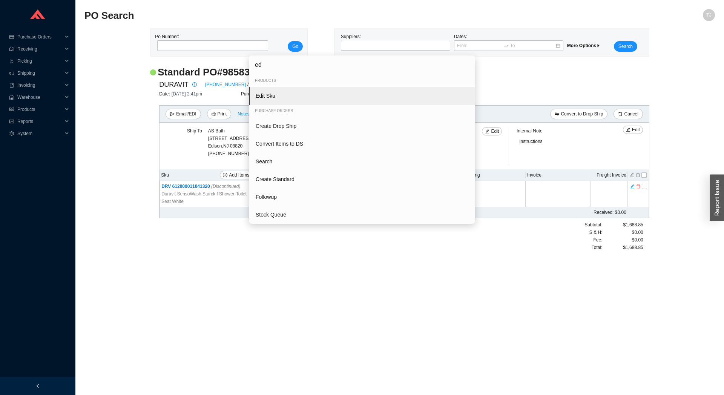
type input "ed"
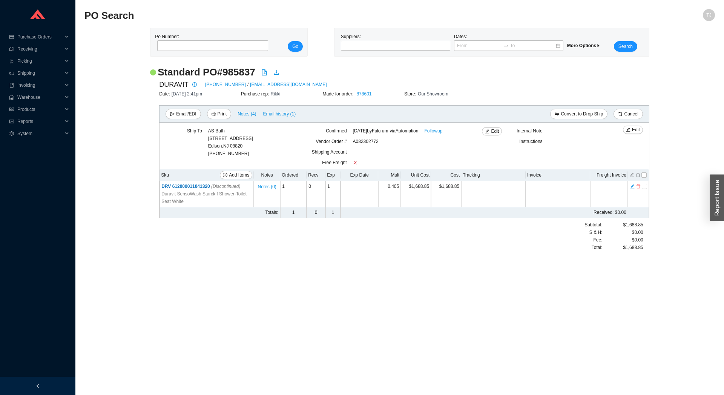
click at [111, 131] on div "ed Products Edit Sku Purchase Orders Create Drop Ship Convert Items to DS Searc…" at bounding box center [362, 197] width 724 height 395
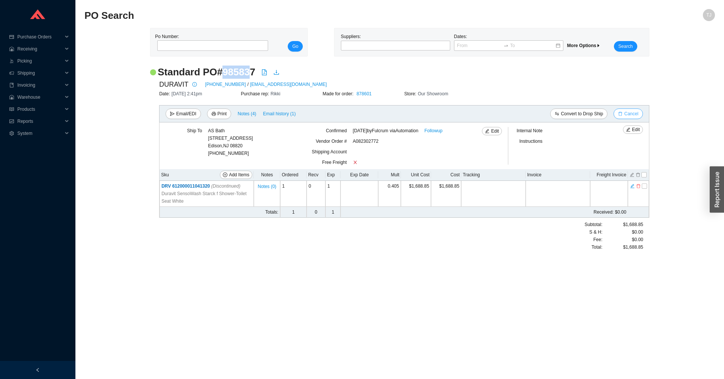
click at [637, 114] on span "Cancel" at bounding box center [631, 114] width 14 height 8
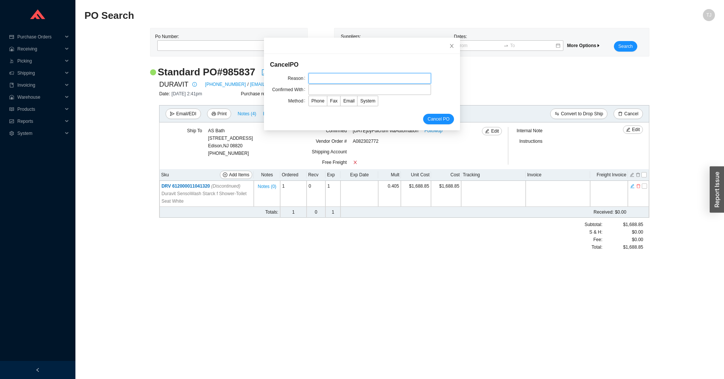
click at [388, 73] on input "text" at bounding box center [369, 78] width 123 height 11
type input "Per Adina"
type input "Amber"
click at [343, 103] on span "Email" at bounding box center [348, 100] width 11 height 5
click at [340, 103] on input "Email" at bounding box center [340, 103] width 0 height 0
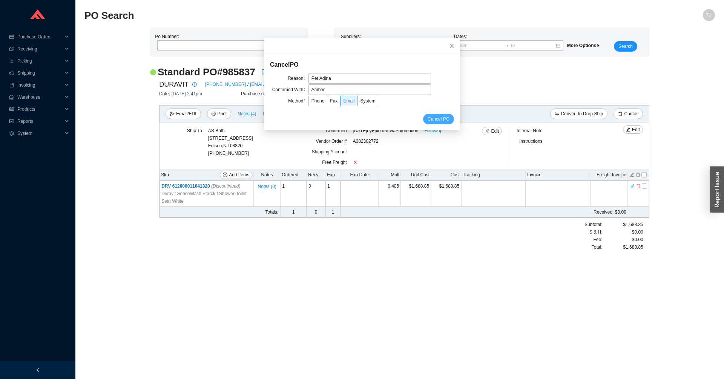
click at [428, 121] on span "Cancel PO" at bounding box center [439, 119] width 22 height 8
